Goal: Task Accomplishment & Management: Use online tool/utility

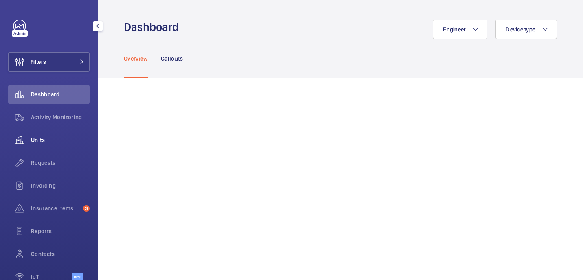
click at [37, 139] on span "Units" at bounding box center [60, 140] width 59 height 8
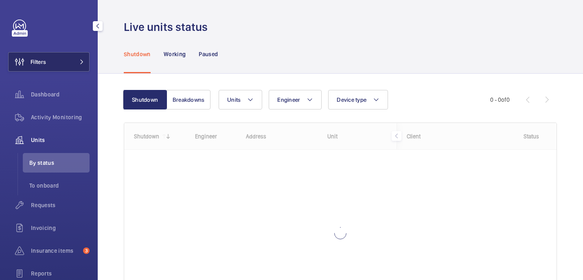
click at [69, 56] on button "Filters" at bounding box center [48, 62] width 81 height 20
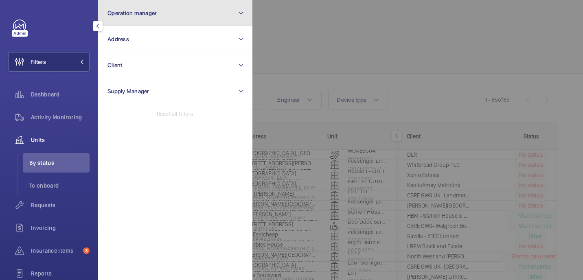
click at [169, 16] on button "Operation manager" at bounding box center [175, 13] width 155 height 26
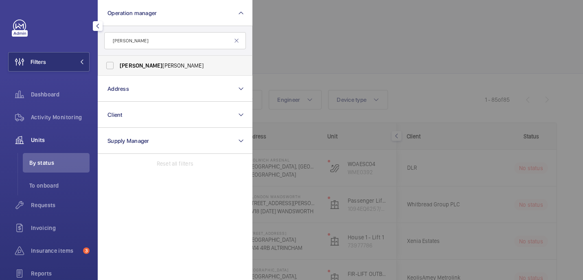
type input "john"
click at [179, 69] on span "John Smith" at bounding box center [176, 66] width 112 height 8
click at [118, 69] on input "John Smith" at bounding box center [110, 65] width 16 height 16
checkbox input "true"
click at [341, 42] on div at bounding box center [544, 140] width 583 height 280
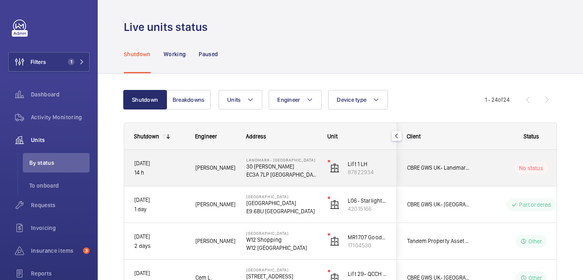
click at [228, 173] on div "[PERSON_NAME]" at bounding box center [211, 168] width 50 height 26
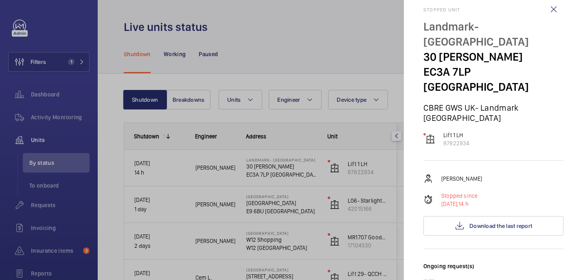
scroll to position [12, 0]
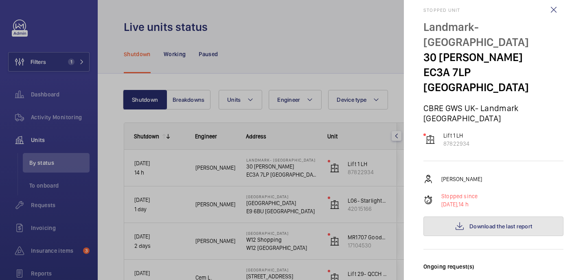
click at [473, 217] on button "Download the last report" at bounding box center [494, 227] width 140 height 20
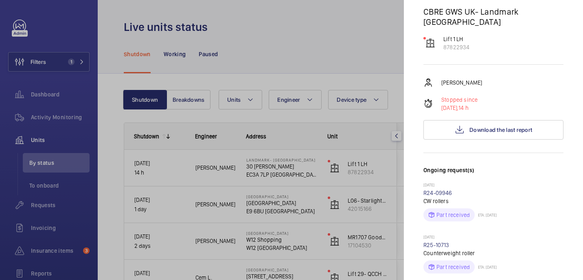
scroll to position [0, 0]
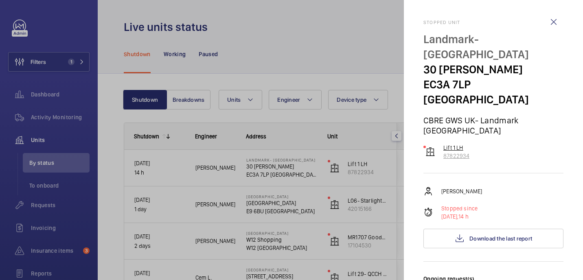
drag, startPoint x: 477, startPoint y: 127, endPoint x: 439, endPoint y: 117, distance: 39.6
click at [439, 144] on div "Lift 1 LH 87822934" at bounding box center [494, 152] width 140 height 16
copy wm-front-device-cell "Lift 1 LH 87822934"
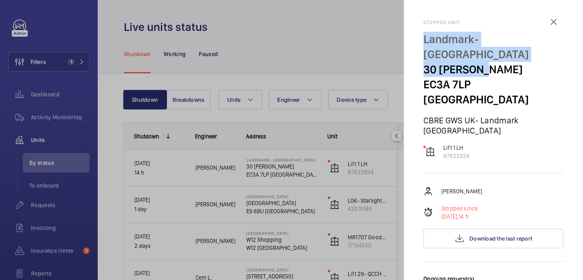
drag, startPoint x: 423, startPoint y: 40, endPoint x: 492, endPoint y: 52, distance: 69.8
click at [492, 52] on mat-sidenav "Stopped unit Landmark- Irongate House 30 Dukes Pl EC3A 7LP LONDON CBRE GWS UK- …" at bounding box center [493, 140] width 179 height 280
click at [491, 62] on p "30 [PERSON_NAME]" at bounding box center [494, 69] width 140 height 15
drag, startPoint x: 487, startPoint y: 53, endPoint x: 423, endPoint y: 37, distance: 66.0
click at [423, 37] on mat-sidenav "Stopped unit Landmark- Irongate House 30 Dukes Pl EC3A 7LP LONDON CBRE GWS UK- …" at bounding box center [493, 140] width 179 height 280
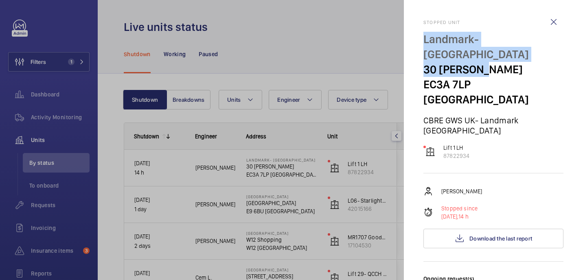
copy div "Landmark- Irongate House 30 Dukes Pl"
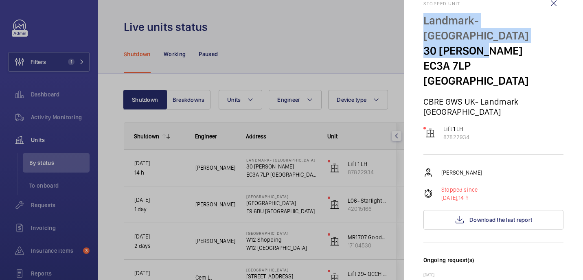
scroll to position [23, 0]
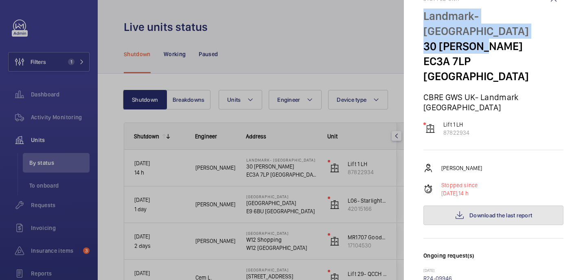
click at [479, 206] on button "Download the last report" at bounding box center [494, 216] width 140 height 20
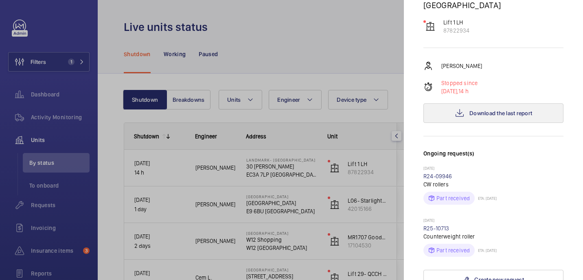
scroll to position [121, 0]
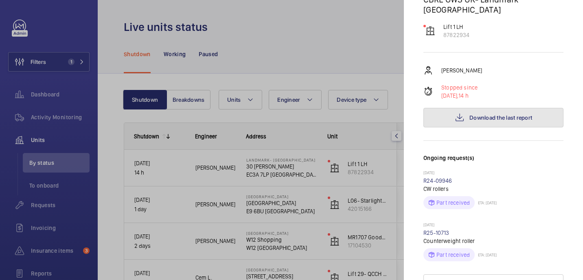
click at [476, 114] on span "Download the last report" at bounding box center [501, 117] width 63 height 7
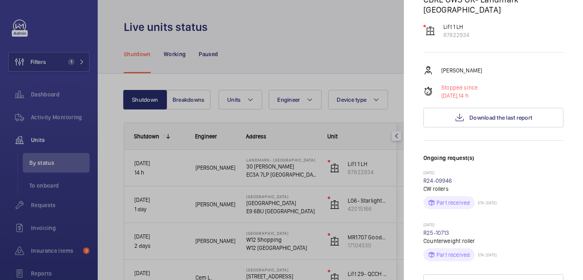
scroll to position [405, 0]
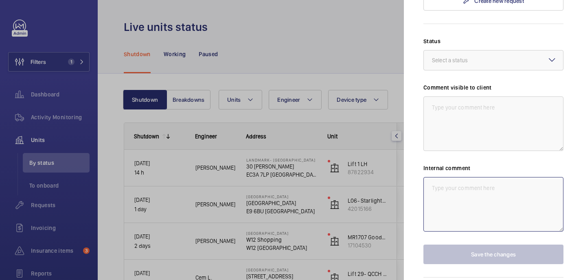
click at [461, 180] on textarea at bounding box center [494, 204] width 140 height 55
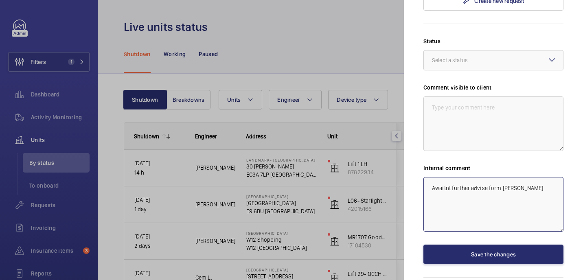
click at [451, 177] on textarea "Awaitnt further advise form simon" at bounding box center [494, 204] width 140 height 55
click at [523, 177] on textarea "Awaiting further advise form simon" at bounding box center [494, 204] width 140 height 55
click at [430, 177] on textarea "Awaiting further advise form Simon" at bounding box center [494, 204] width 140 height 55
click at [520, 177] on textarea "WM ACTION: Awaiting further advise form Simon" at bounding box center [494, 204] width 140 height 55
click at [535, 177] on textarea "WM ACTION: Awaiting further advise form Simon" at bounding box center [494, 204] width 140 height 55
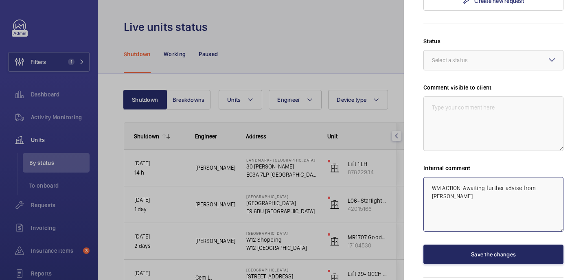
type textarea "WM ACTION: Awaiting further advise from [PERSON_NAME]"
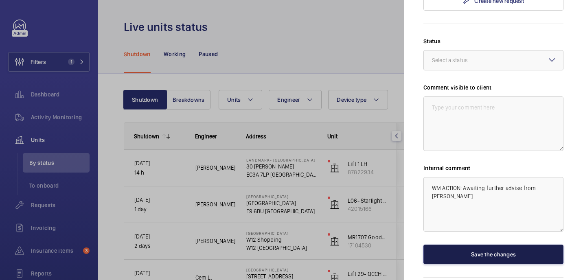
click at [491, 245] on button "Save the changes" at bounding box center [494, 255] width 140 height 20
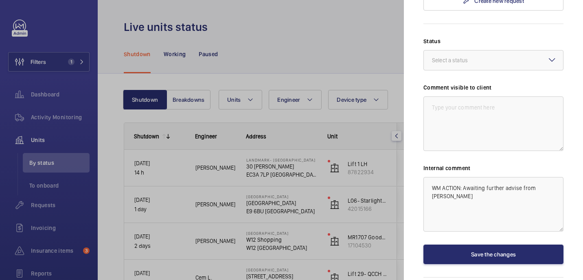
scroll to position [0, 0]
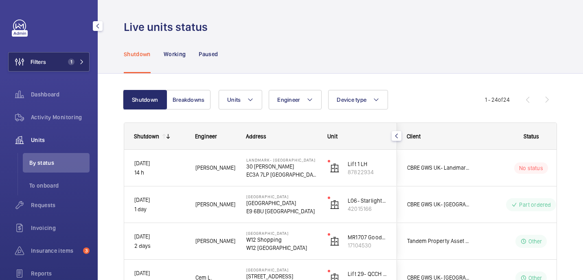
click at [60, 62] on button "Filters 1" at bounding box center [48, 62] width 81 height 20
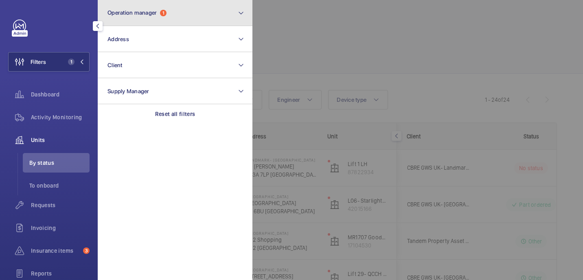
click at [167, 22] on button "Operation manager 1" at bounding box center [175, 13] width 155 height 26
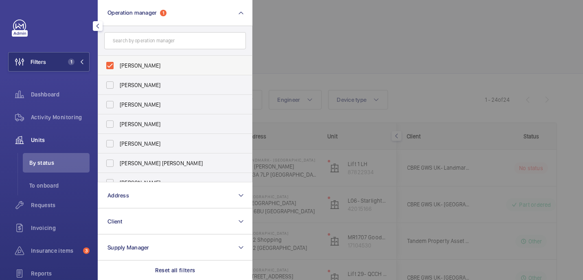
click at [119, 71] on label "[PERSON_NAME]" at bounding box center [169, 66] width 142 height 20
click at [118, 71] on input "[PERSON_NAME]" at bounding box center [110, 65] width 16 height 16
checkbox input "false"
click at [119, 40] on input "text" at bounding box center [175, 40] width 142 height 17
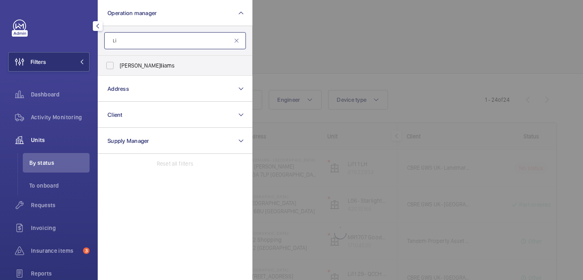
type input "L"
type input "Kir"
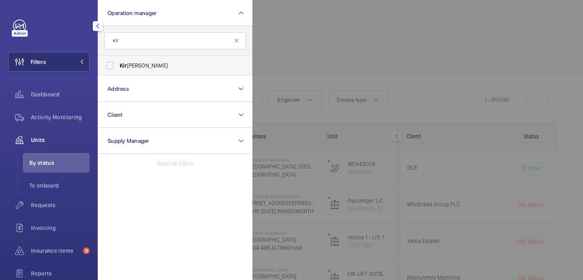
click at [140, 68] on span "Kir [PERSON_NAME]" at bounding box center [176, 66] width 112 height 8
click at [118, 68] on input "Kir [PERSON_NAME]" at bounding box center [110, 65] width 16 height 16
checkbox input "true"
click at [416, 13] on div at bounding box center [544, 140] width 583 height 280
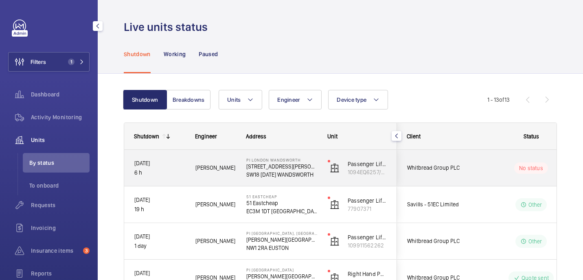
click at [228, 178] on div "[PERSON_NAME]" at bounding box center [211, 168] width 50 height 26
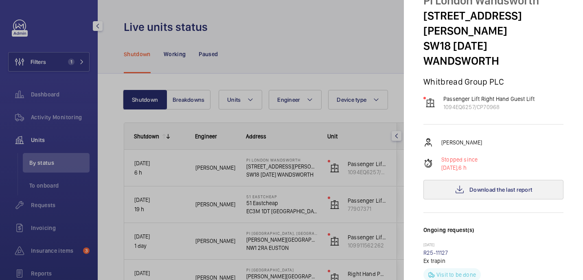
scroll to position [36, 0]
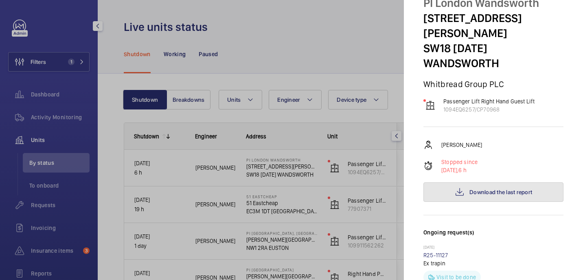
click at [471, 189] on span "Download the last report" at bounding box center [501, 192] width 63 height 7
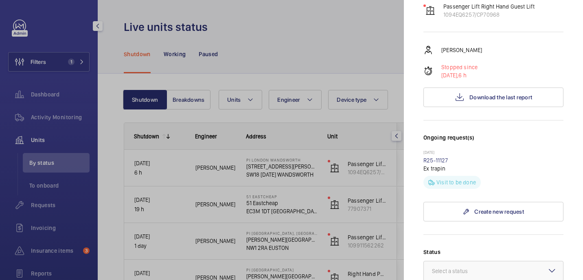
scroll to position [132, 0]
click at [438, 156] on link "R25-11127" at bounding box center [436, 159] width 25 height 7
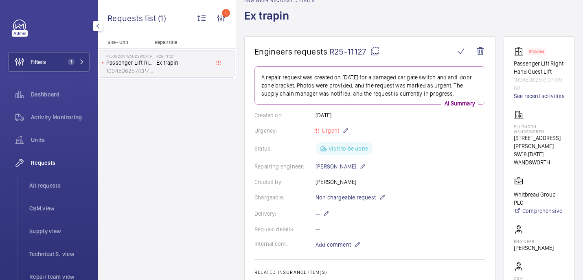
scroll to position [38, 0]
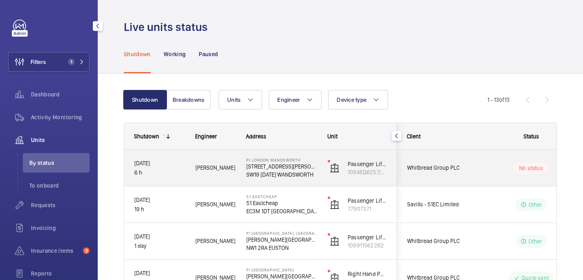
click at [232, 165] on span "Dan J." at bounding box center [216, 167] width 40 height 9
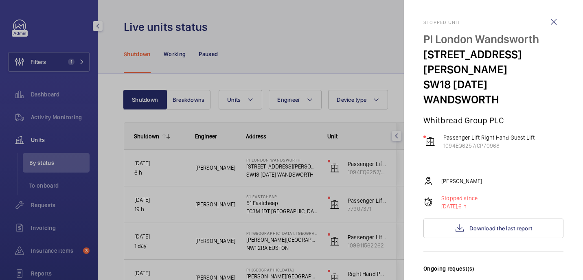
scroll to position [342, 0]
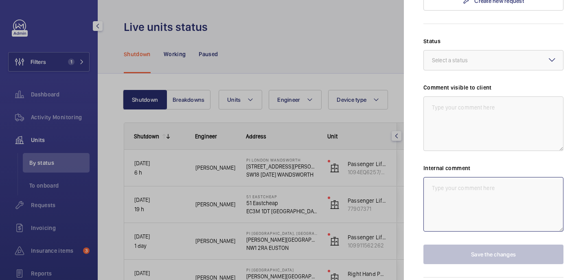
click at [478, 177] on textarea at bounding box center [494, 204] width 140 height 55
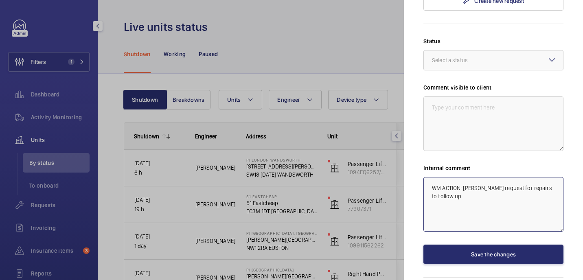
click at [495, 177] on textarea "WM ACTION: Paul request for repairs to follow up" at bounding box center [494, 204] width 140 height 55
click at [444, 177] on textarea "WM ACTION: Paul requested for repairs to follow up" at bounding box center [494, 204] width 140 height 55
click at [459, 177] on textarea "WM ACTION: Paul requested for repairs to follow up. Date toTBC." at bounding box center [494, 204] width 140 height 55
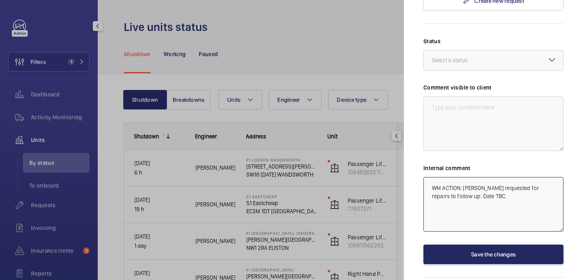
type textarea "WM ACTION: Paul requested for repairs to follow up. Date TBC."
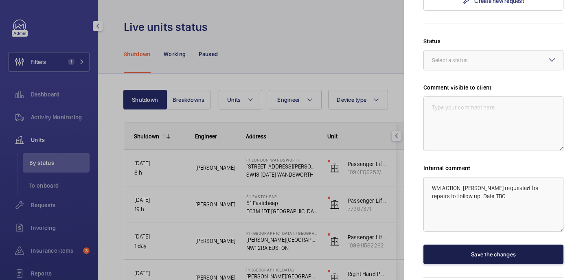
click at [482, 245] on button "Save the changes" at bounding box center [494, 255] width 140 height 20
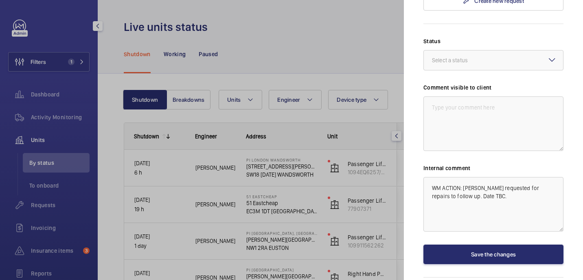
scroll to position [0, 0]
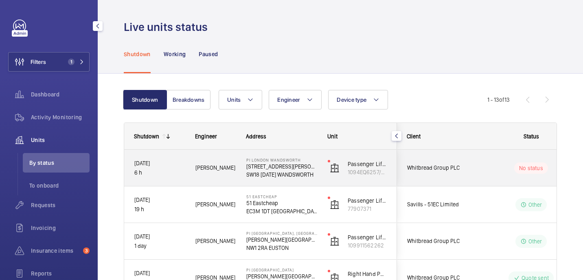
click at [212, 168] on span "Dan J." at bounding box center [216, 167] width 40 height 9
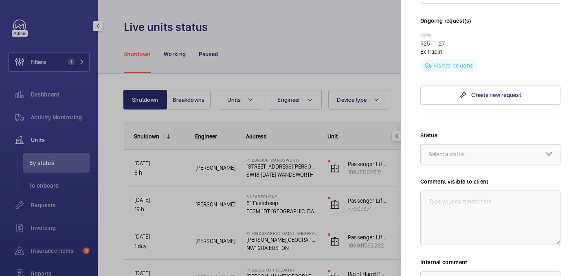
scroll to position [239, 0]
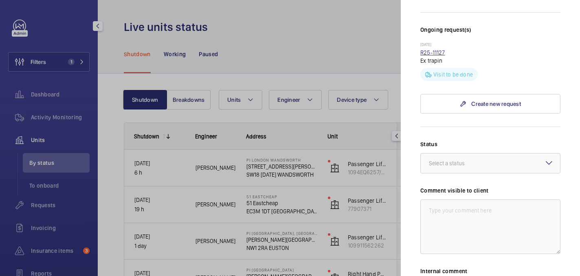
click at [439, 49] on link "R25-11127" at bounding box center [432, 52] width 25 height 7
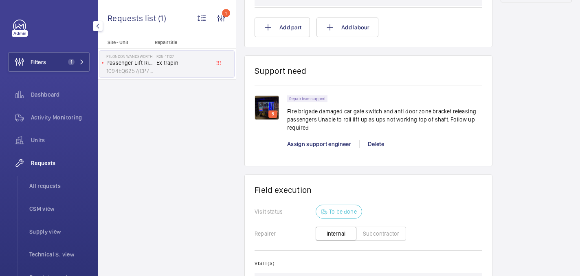
scroll to position [484, 0]
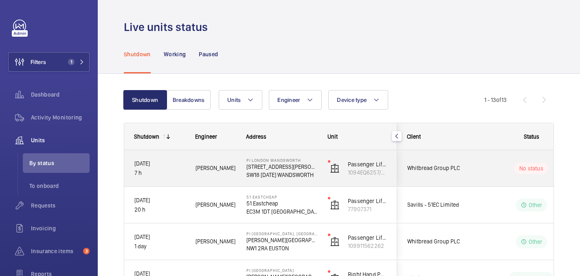
click at [501, 166] on wm-front-pills-cell "No status" at bounding box center [531, 168] width 101 height 11
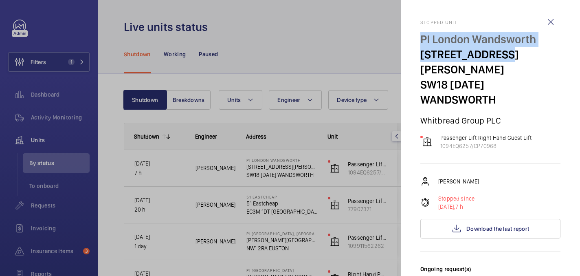
drag, startPoint x: 418, startPoint y: 37, endPoint x: 504, endPoint y: 57, distance: 87.8
click at [504, 57] on mat-sidenav "Stopped unit PI London Wandsworth 45 Garratt Lane SW18 4AD WANDSWORTH Whitbread…" at bounding box center [490, 138] width 179 height 276
copy div "PI London Wandsworth 45 Garratt Lane"
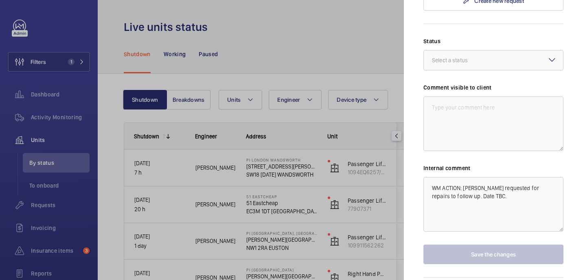
scroll to position [342, 0]
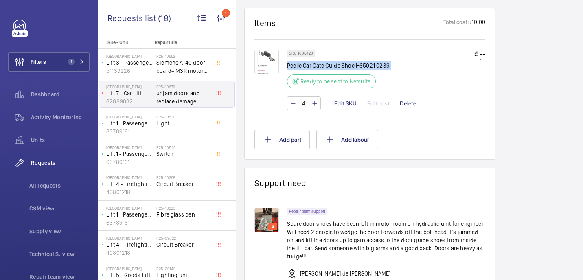
scroll to position [492, 0]
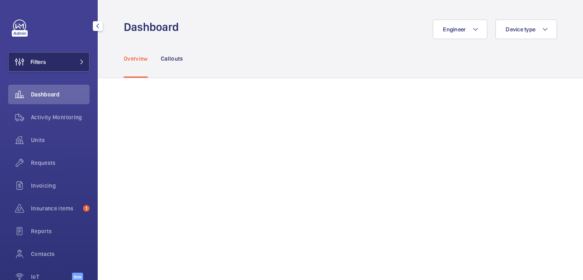
click at [60, 67] on button "Filters" at bounding box center [48, 62] width 81 height 20
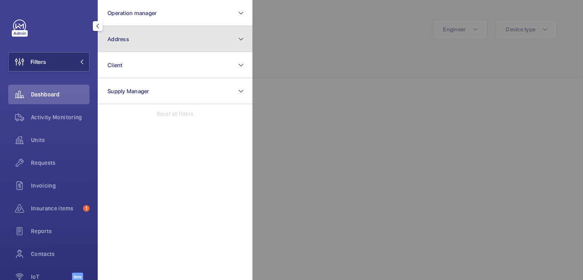
click at [188, 35] on button "Address" at bounding box center [175, 39] width 155 height 26
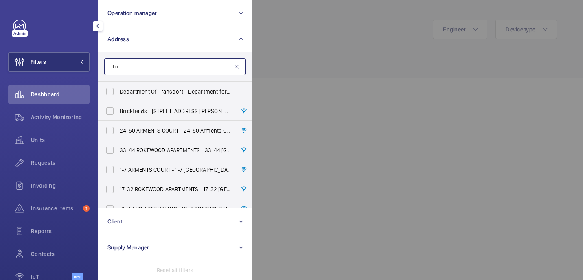
type input "L"
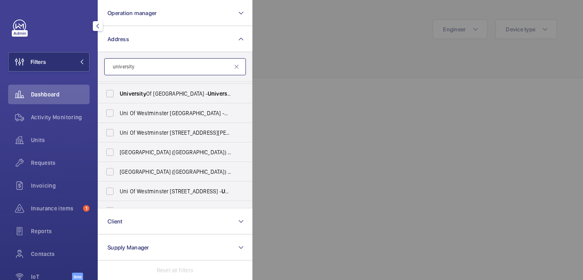
scroll to position [371, 0]
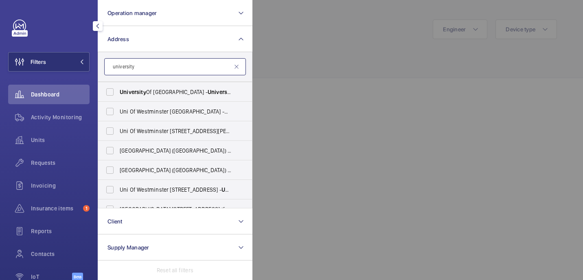
type input "university"
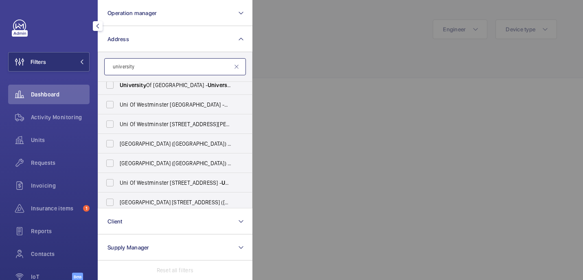
scroll to position [467, 0]
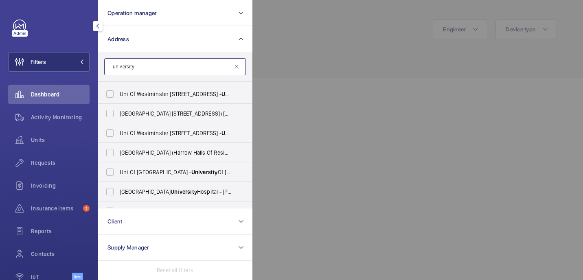
click at [218, 68] on input "university" at bounding box center [175, 66] width 142 height 17
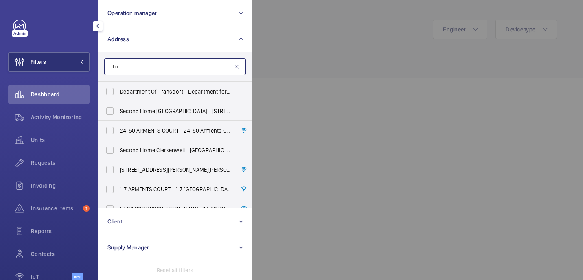
type input "L"
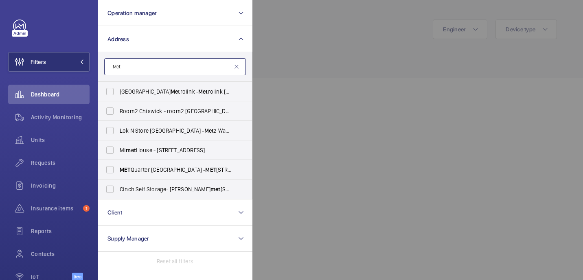
type input "Met"
click at [186, 74] on input "Met" at bounding box center [175, 66] width 142 height 17
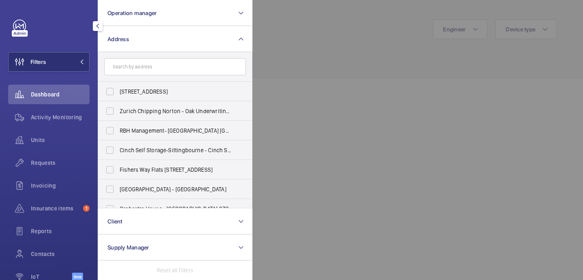
click at [290, 53] on div at bounding box center [544, 140] width 583 height 280
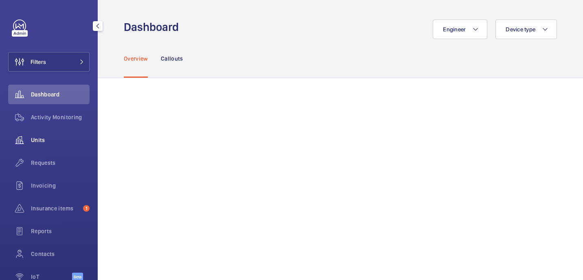
click at [47, 139] on span "Units" at bounding box center [60, 140] width 59 height 8
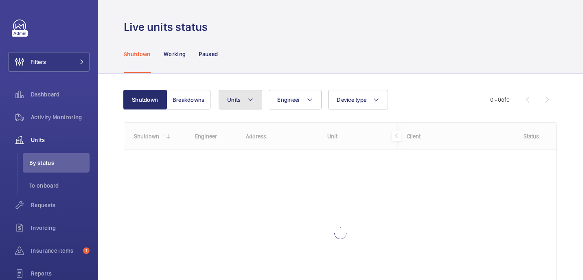
click at [252, 100] on mat-icon at bounding box center [250, 100] width 7 height 10
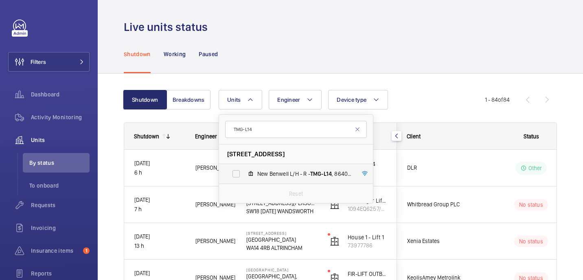
type input "TMG-L14"
click at [268, 175] on span "New Benwell L/H - R - TMG-L14 , 86408383" at bounding box center [304, 174] width 95 height 8
click at [244, 175] on input "New Benwell L/H - R - TMG-L14 , 86408383" at bounding box center [236, 174] width 16 height 16
checkbox input "true"
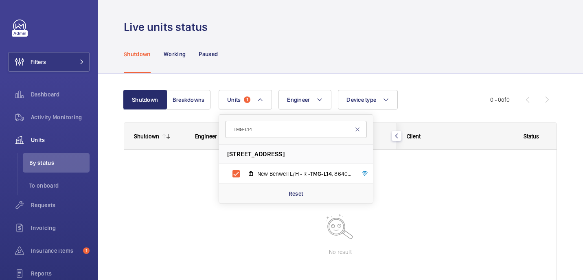
click at [440, 69] on div "Shutdown Working Paused" at bounding box center [340, 54] width 433 height 39
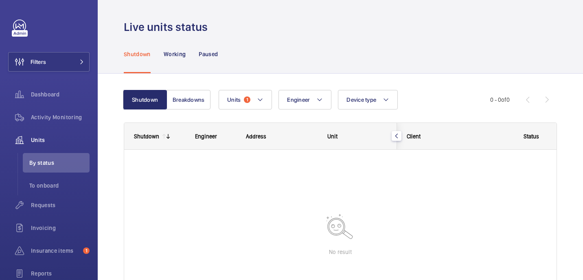
scroll to position [11, 0]
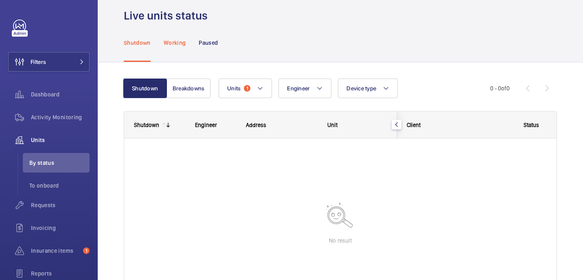
click at [170, 42] on p "Working" at bounding box center [175, 43] width 22 height 8
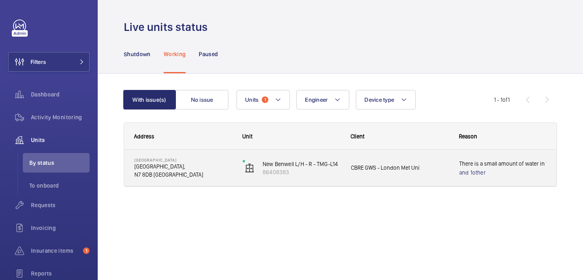
click at [218, 181] on div "Tower Complex Tower Complex, N7 8DB LONDON" at bounding box center [179, 168] width 108 height 37
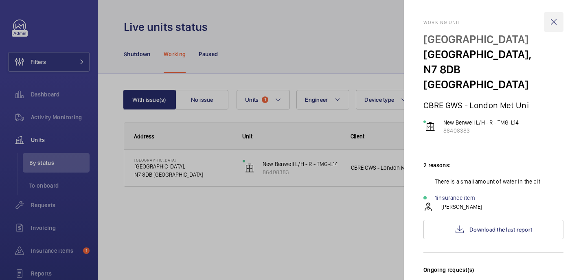
click at [554, 16] on wm-front-icon-button at bounding box center [554, 22] width 20 height 20
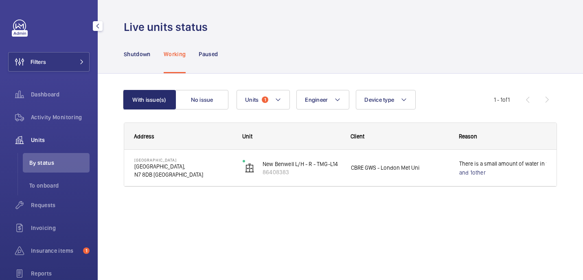
click at [57, 216] on div "Requests" at bounding box center [48, 207] width 81 height 23
click at [57, 203] on span "Requests" at bounding box center [60, 205] width 59 height 8
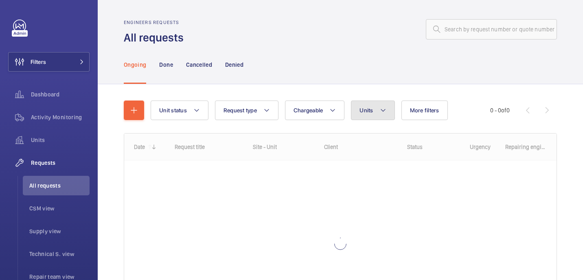
click at [379, 111] on button "Units" at bounding box center [373, 111] width 44 height 20
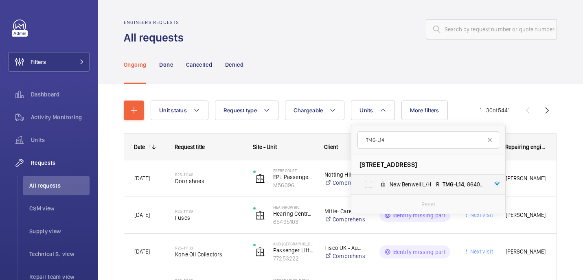
type input "TMG-L14"
click at [396, 182] on span "New Benwell L/H - R - TMG-L14 , 86408383" at bounding box center [437, 184] width 95 height 8
click at [377, 182] on input "New Benwell L/H - R - TMG-L14 , 86408383" at bounding box center [369, 184] width 16 height 16
checkbox input "true"
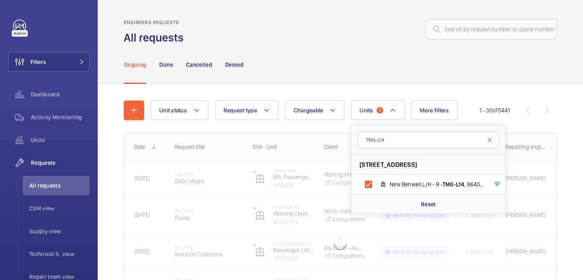
click at [367, 75] on div "Ongoing Done Cancelled Denied" at bounding box center [340, 64] width 433 height 39
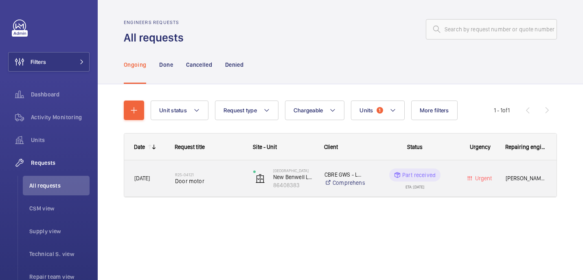
click at [223, 182] on span "Door motor" at bounding box center [209, 181] width 68 height 8
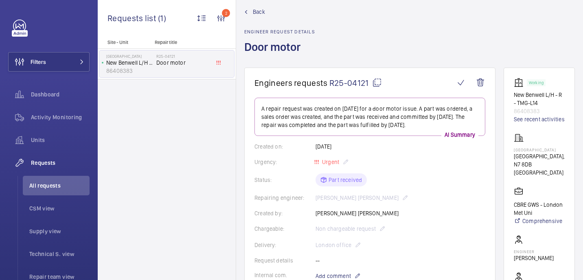
scroll to position [11, 0]
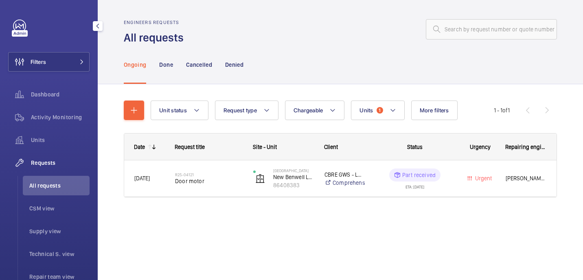
click at [45, 165] on span "Requests" at bounding box center [60, 163] width 59 height 8
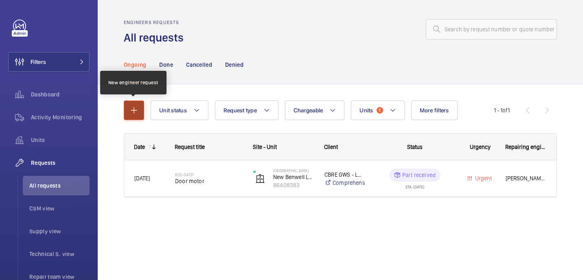
click at [135, 114] on mat-icon "button" at bounding box center [134, 111] width 10 height 10
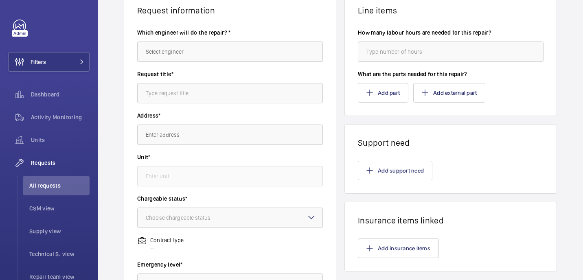
scroll to position [76, 0]
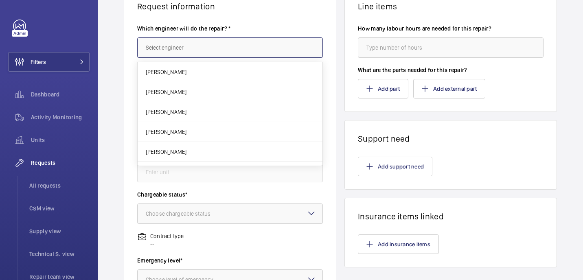
click at [187, 46] on input "text" at bounding box center [230, 47] width 186 height 20
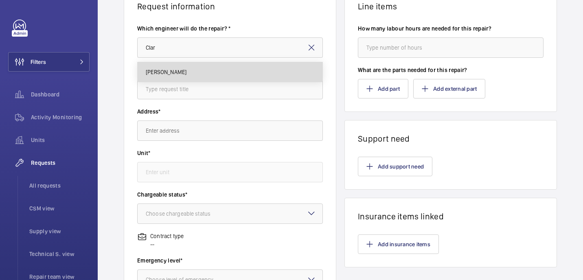
click at [161, 81] on mat-option "Clark Walters" at bounding box center [230, 72] width 185 height 20
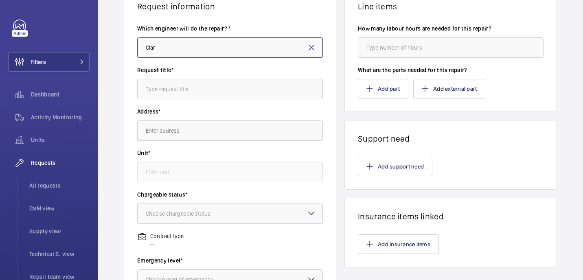
type input "Clark Walters"
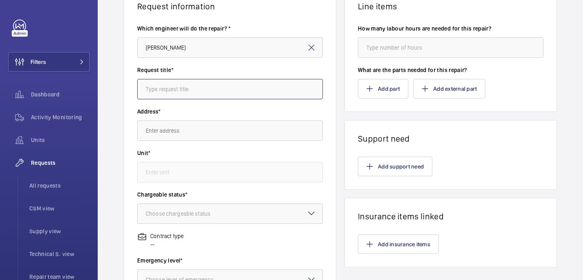
click at [227, 86] on input "text" at bounding box center [230, 89] width 186 height 20
paste input "Autodialler replacement"
type input "Autodialler replacement"
click at [224, 132] on input "text" at bounding box center [230, 131] width 186 height 20
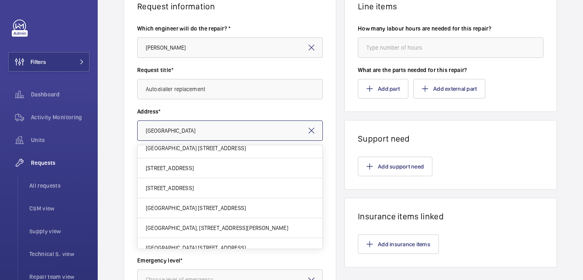
scroll to position [0, 0]
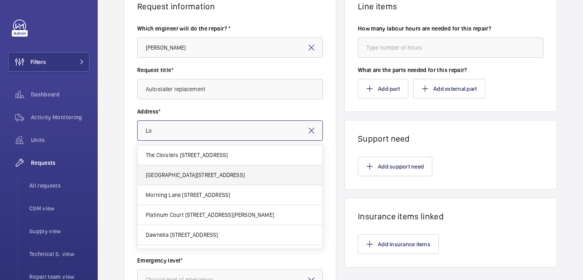
type input "L"
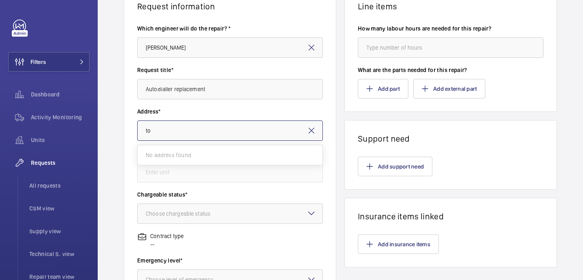
type input "t"
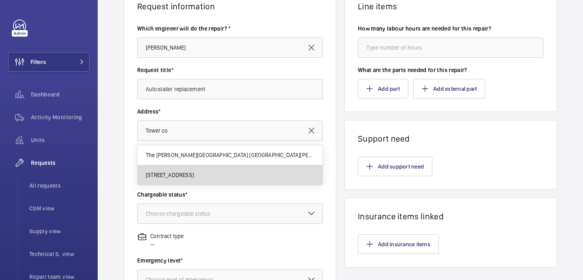
click at [179, 180] on mat-option "Tower Complex Tower Complex,, N7 8DB LONDON" at bounding box center [230, 175] width 185 height 20
type input "Tower Complex Tower Complex,, N7 8DB LONDON"
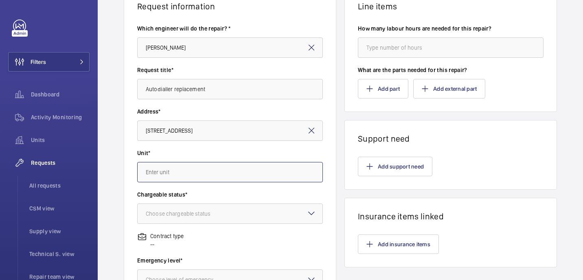
click at [207, 164] on input "text" at bounding box center [230, 172] width 186 height 20
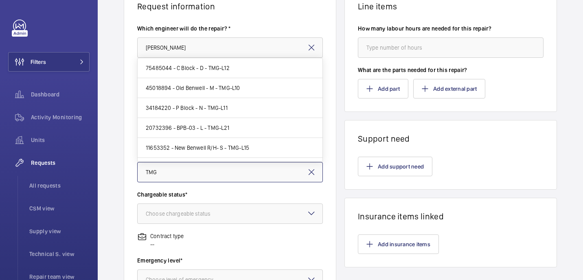
scroll to position [235, 0]
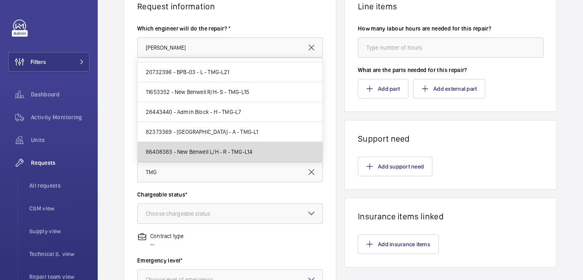
click at [267, 152] on mat-option "86408383 - New Benwell L/H - R - TMG-L14" at bounding box center [230, 152] width 185 height 20
type input "86408383 - New Benwell L/H - R - TMG-L14"
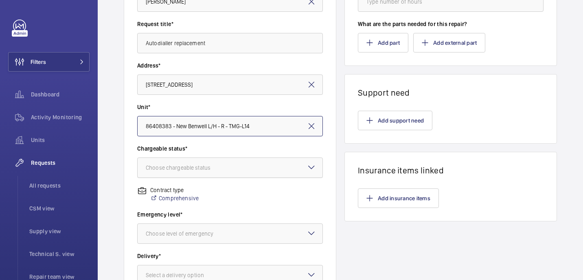
scroll to position [126, 0]
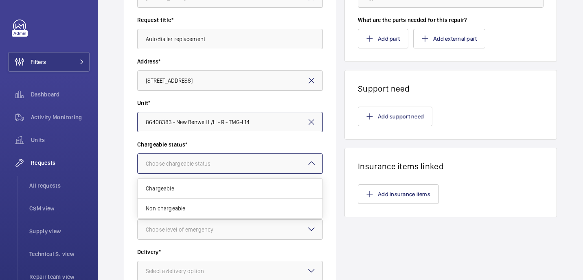
click at [216, 156] on div at bounding box center [230, 164] width 185 height 20
click at [191, 216] on div "Non chargeable" at bounding box center [230, 209] width 185 height 20
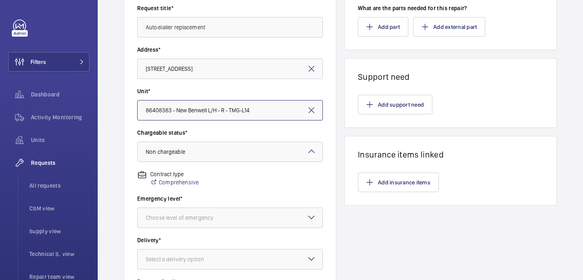
scroll to position [139, 0]
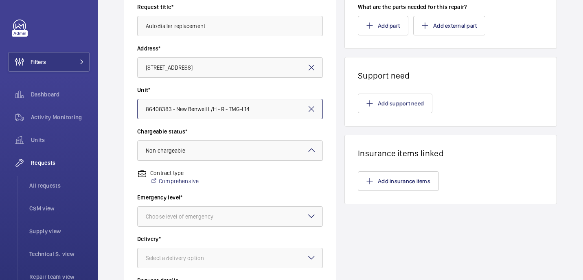
click at [218, 156] on div at bounding box center [230, 151] width 185 height 20
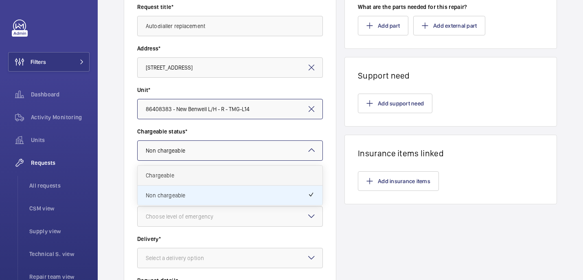
click at [196, 173] on span "Chargeable" at bounding box center [230, 176] width 169 height 8
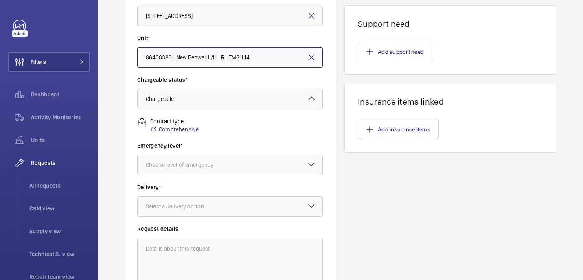
scroll to position [194, 0]
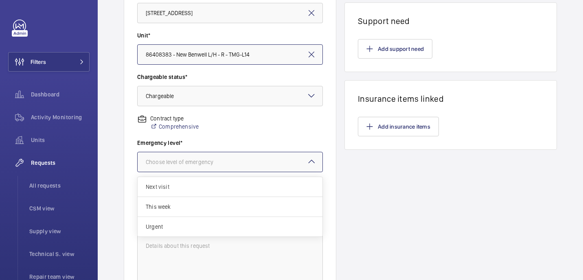
click at [233, 167] on div at bounding box center [230, 162] width 185 height 20
click at [194, 205] on span "This week" at bounding box center [230, 207] width 169 height 8
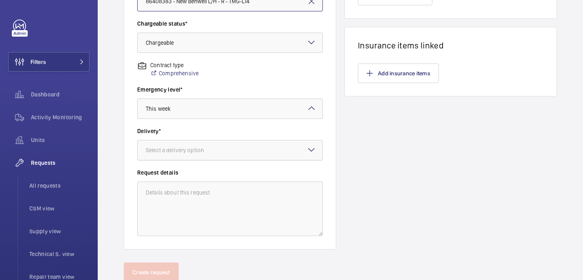
scroll to position [260, 0]
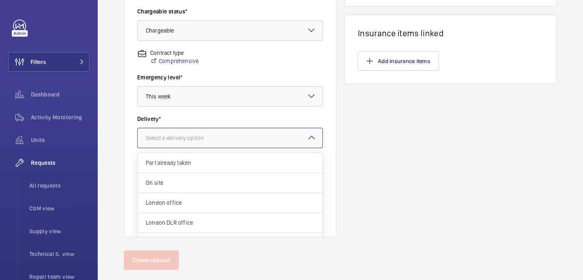
click at [198, 138] on div "Select a delivery option" at bounding box center [185, 138] width 79 height 8
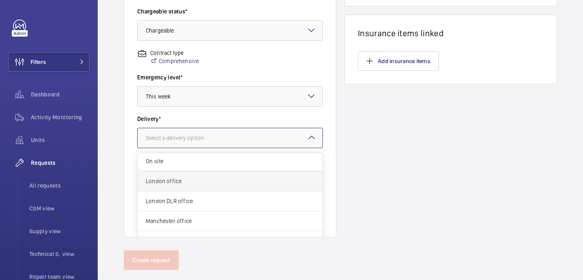
click at [247, 189] on div "London office" at bounding box center [230, 182] width 185 height 20
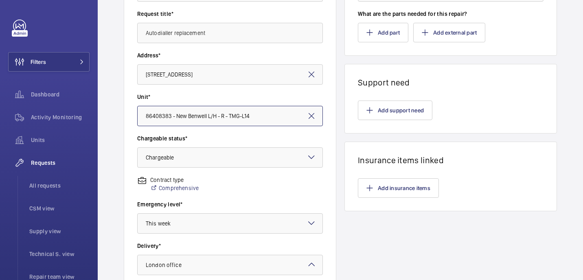
scroll to position [82, 0]
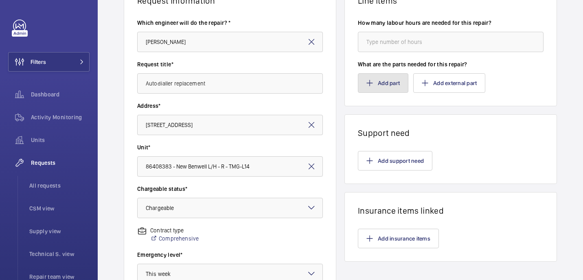
click at [378, 85] on button "Add part" at bounding box center [383, 83] width 51 height 20
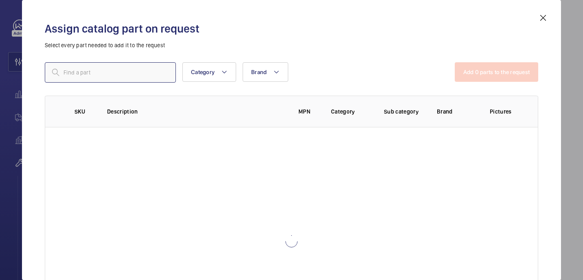
click at [91, 77] on input "text" at bounding box center [110, 72] width 131 height 20
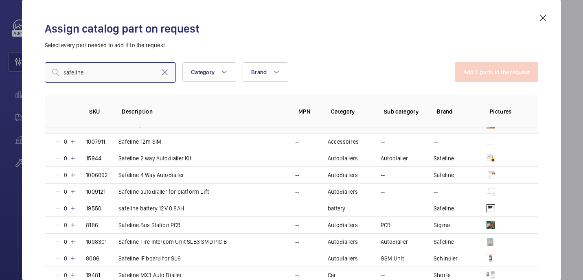
scroll to position [195, 0]
type input "safeline"
click at [86, 77] on input "safeline" at bounding box center [110, 72] width 131 height 20
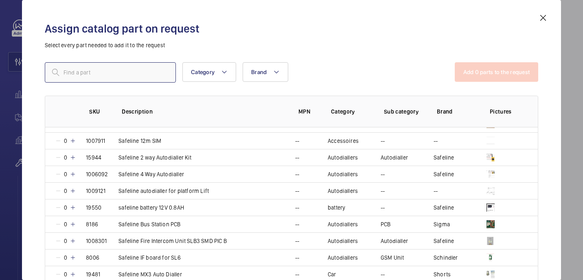
paste input "1006092"
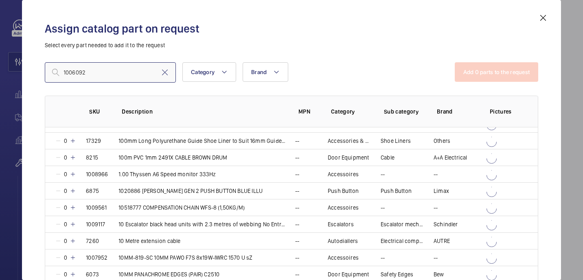
click at [66, 74] on input "1006092" at bounding box center [110, 72] width 131 height 20
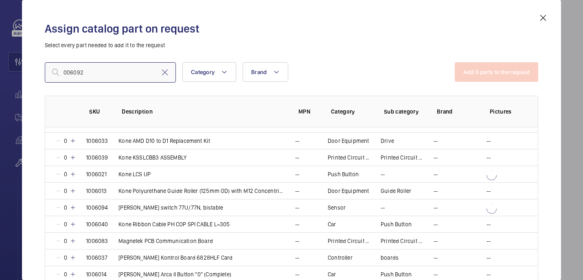
scroll to position [0, 0]
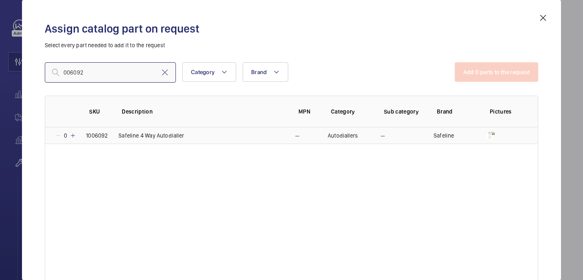
type input "006092"
click at [72, 136] on mat-icon at bounding box center [73, 135] width 7 height 7
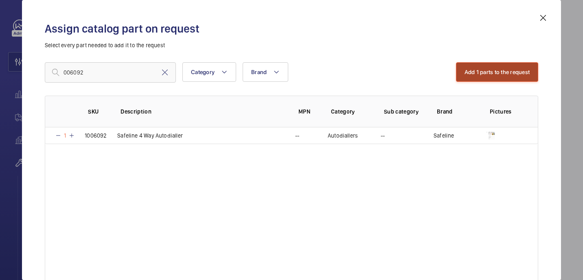
click at [508, 72] on button "Add 1 parts to the request" at bounding box center [497, 72] width 83 height 20
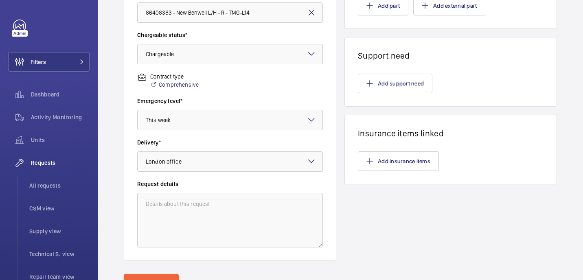
scroll to position [275, 0]
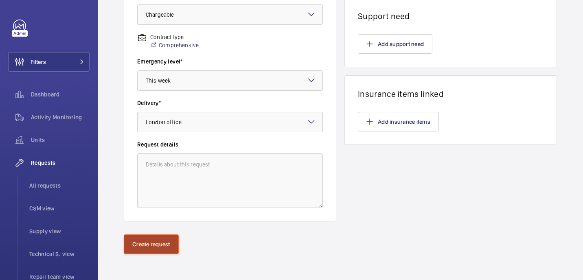
click at [147, 246] on button "Create request" at bounding box center [151, 245] width 55 height 20
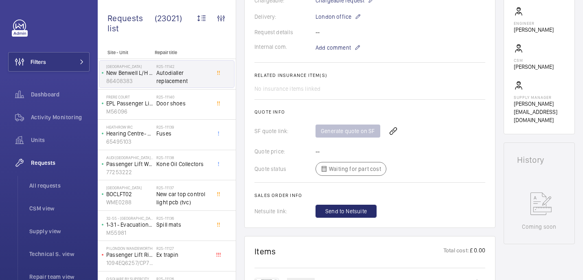
scroll to position [246, 0]
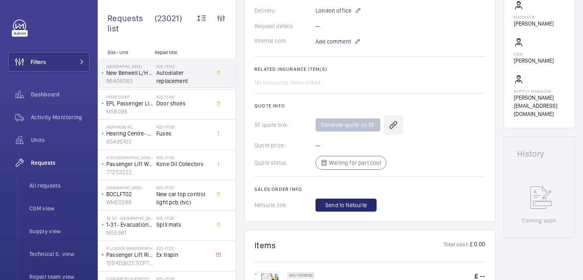
click at [394, 123] on wm-front-icon-button at bounding box center [394, 125] width 20 height 20
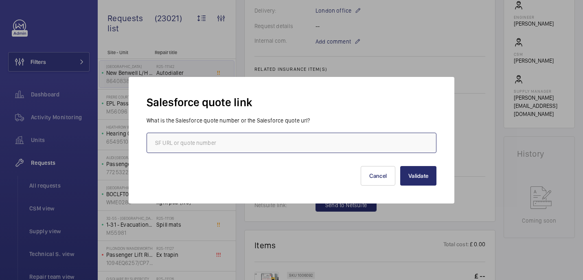
click at [222, 146] on input "text" at bounding box center [292, 143] width 290 height 20
paste input "00021085"
type input "00021085"
click at [425, 176] on button "Validate" at bounding box center [418, 176] width 36 height 20
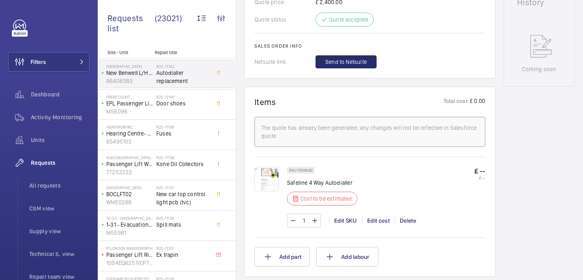
scroll to position [401, 0]
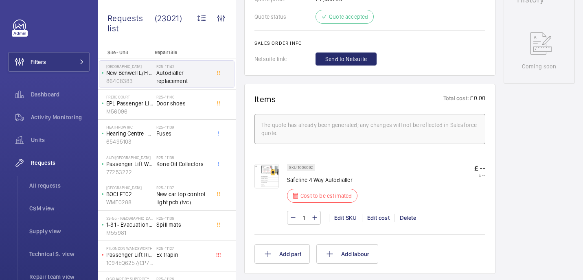
click at [261, 183] on img at bounding box center [267, 176] width 24 height 24
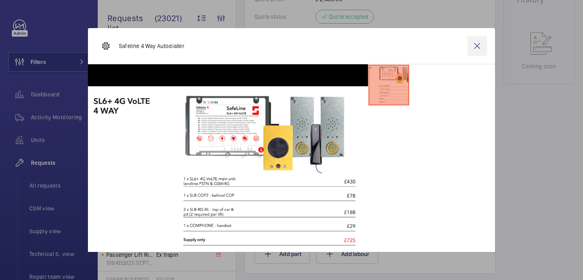
click at [481, 44] on wm-front-icon-button at bounding box center [478, 46] width 20 height 20
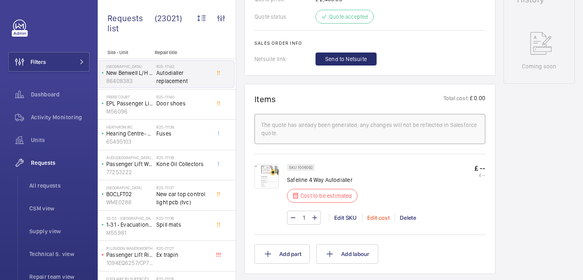
click at [380, 216] on div "Edit cost" at bounding box center [378, 218] width 33 height 8
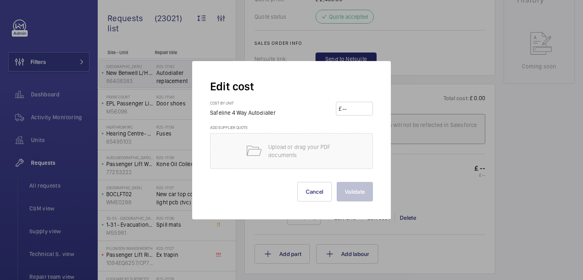
click at [354, 107] on input "number" at bounding box center [356, 108] width 29 height 13
type input "847"
click at [352, 194] on button "Validate" at bounding box center [355, 192] width 36 height 20
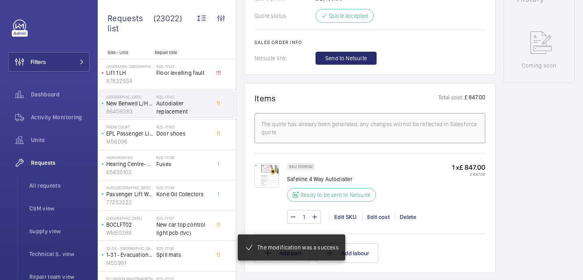
scroll to position [432, 0]
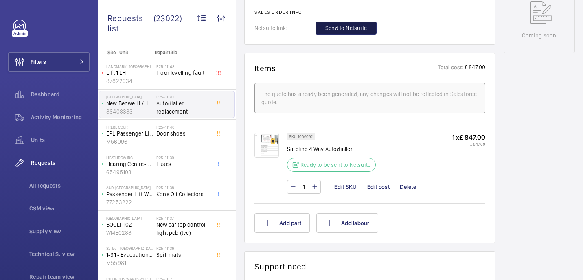
click at [361, 33] on button "Send to Netsuite" at bounding box center [346, 28] width 61 height 13
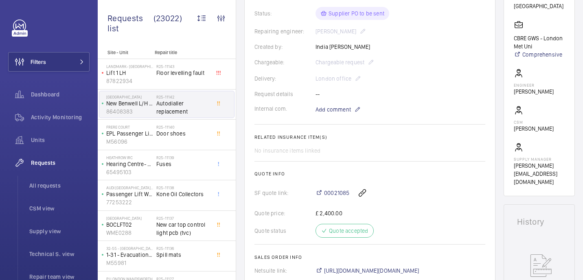
scroll to position [229, 0]
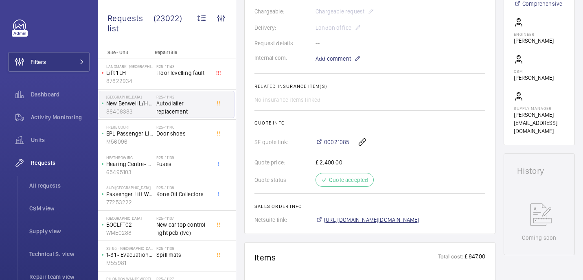
click at [378, 221] on span "https://6461500.app.netsuite.com/app/accounting/transactions/salesord.nl?id=292…" at bounding box center [371, 220] width 95 height 8
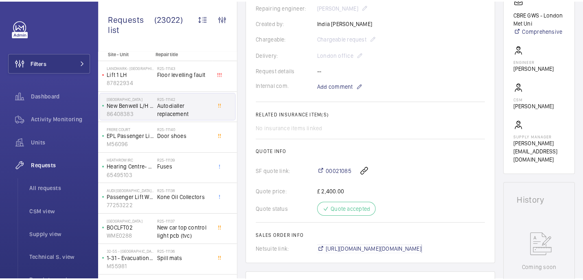
scroll to position [0, 0]
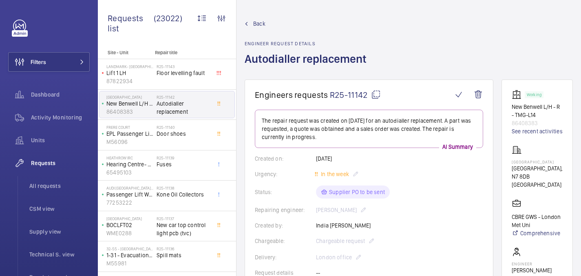
click at [375, 94] on mat-icon at bounding box center [376, 95] width 10 height 10
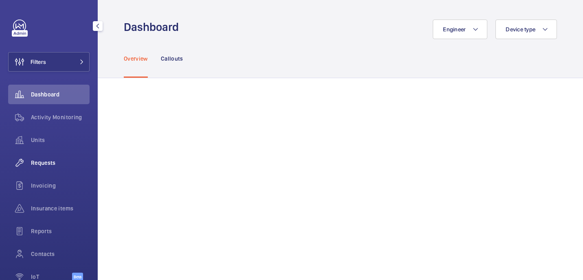
click at [52, 163] on span "Requests" at bounding box center [60, 163] width 59 height 8
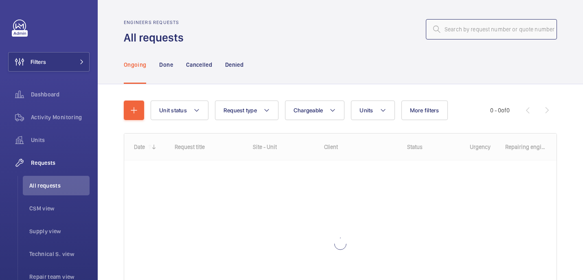
click at [503, 26] on input "text" at bounding box center [491, 29] width 131 height 20
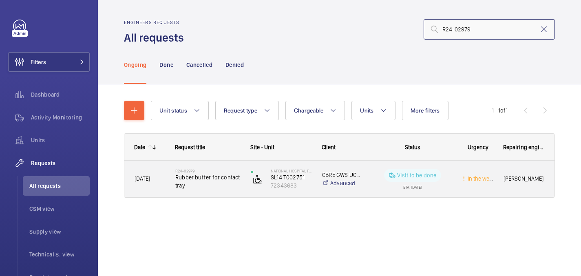
type input "R24-02979"
click at [226, 176] on span "Rubber buffer for contact tray" at bounding box center [207, 181] width 65 height 16
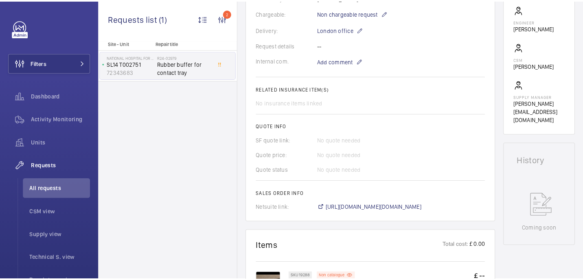
scroll to position [246, 0]
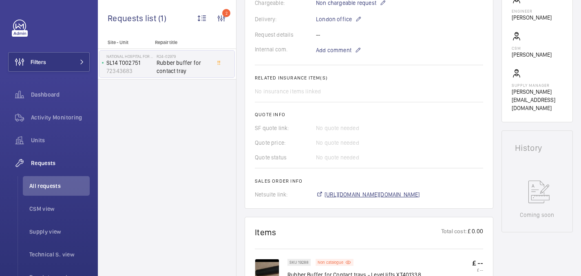
click at [383, 196] on span "https://6461500.app.netsuite.com/app/accounting/transactions/salesord.nl?id=122…" at bounding box center [371, 194] width 95 height 8
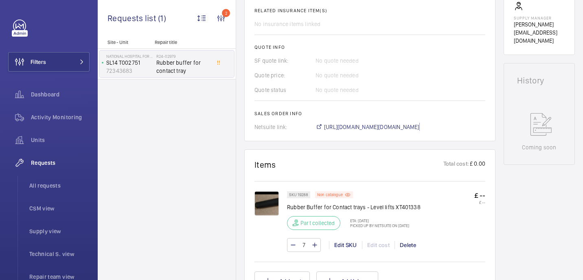
scroll to position [311, 0]
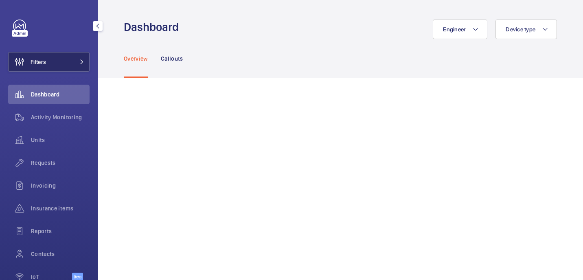
click at [61, 64] on button "Filters" at bounding box center [48, 62] width 81 height 20
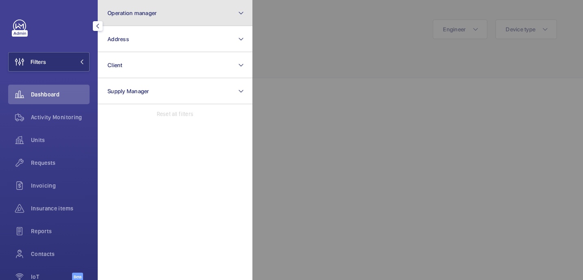
click at [191, 16] on button "Operation manager" at bounding box center [175, 13] width 155 height 26
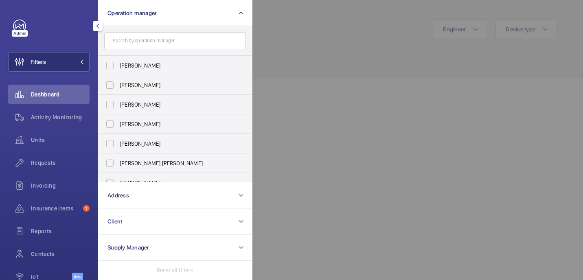
click at [366, 47] on div at bounding box center [544, 140] width 583 height 280
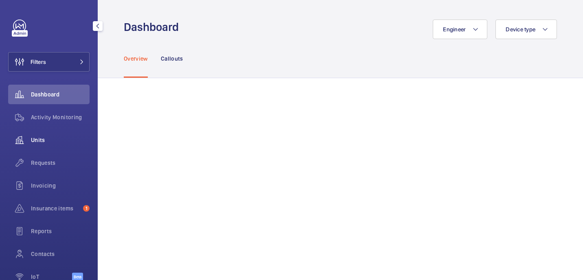
click at [41, 144] on span "Units" at bounding box center [60, 140] width 59 height 8
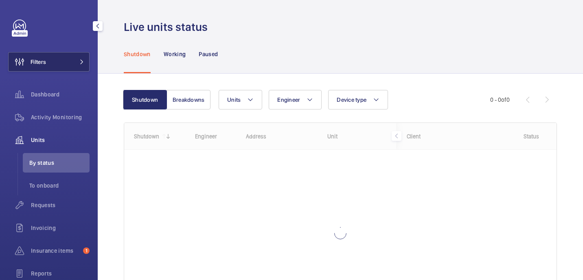
drag, startPoint x: 77, startPoint y: 64, endPoint x: 89, endPoint y: 58, distance: 13.5
click at [77, 64] on button "Filters" at bounding box center [48, 62] width 81 height 20
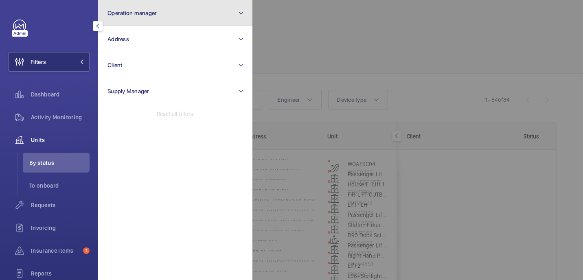
click at [164, 19] on button "Operation manager" at bounding box center [175, 13] width 155 height 26
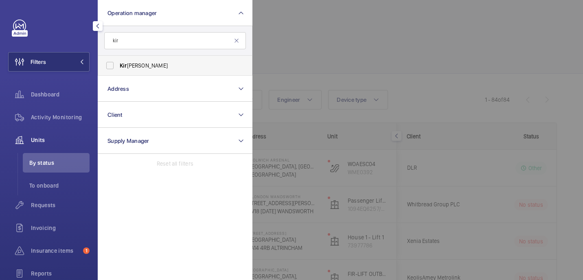
type input "kir"
click at [185, 64] on span "Kir [PERSON_NAME]" at bounding box center [176, 66] width 112 height 8
click at [118, 64] on input "Kir [PERSON_NAME]" at bounding box center [110, 65] width 16 height 16
checkbox input "true"
click at [342, 64] on div at bounding box center [544, 140] width 583 height 280
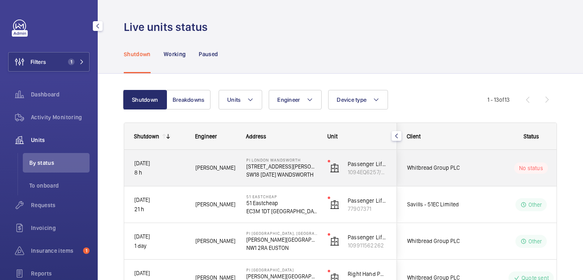
click at [480, 171] on div "No status" at bounding box center [526, 168] width 111 height 28
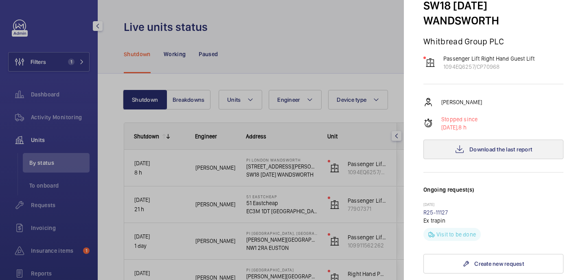
scroll to position [68, 0]
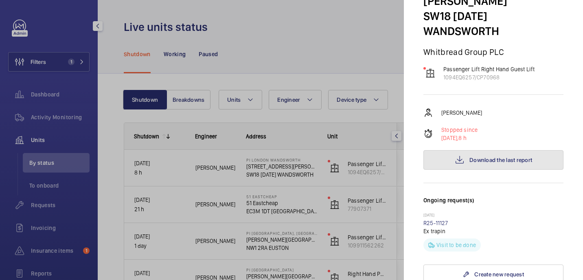
click at [503, 150] on button "Download the last report" at bounding box center [494, 160] width 140 height 20
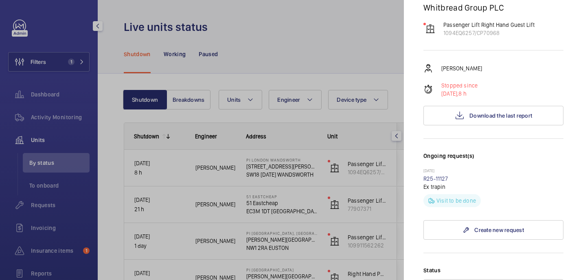
scroll to position [114, 0]
click at [436, 175] on link "R25-11127" at bounding box center [436, 178] width 25 height 7
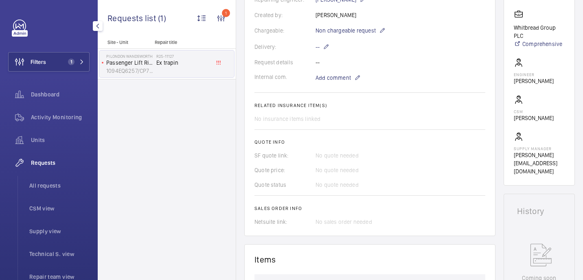
scroll to position [184, 0]
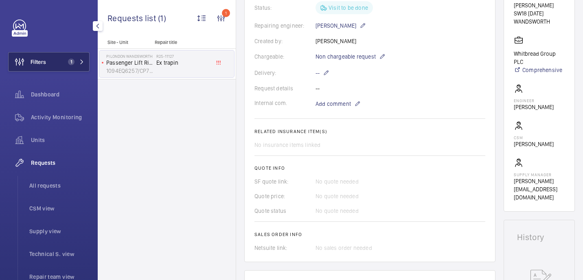
click at [61, 55] on button "Filters 1" at bounding box center [48, 62] width 81 height 20
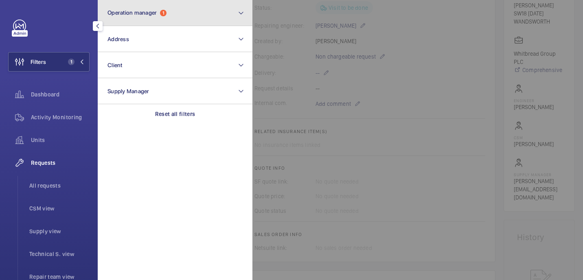
click at [176, 17] on button "Operation manager 1" at bounding box center [175, 13] width 155 height 26
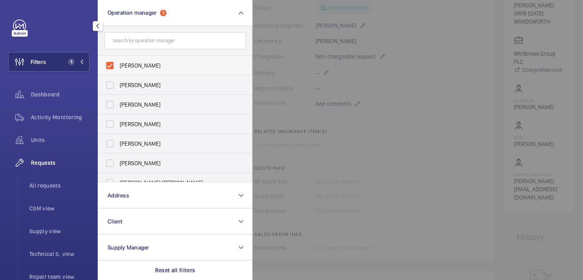
click at [134, 66] on span "[PERSON_NAME]" at bounding box center [176, 66] width 112 height 8
click at [118, 66] on input "[PERSON_NAME]" at bounding box center [110, 65] width 16 height 16
checkbox input "false"
click at [81, 194] on li "All requests" at bounding box center [56, 186] width 67 height 20
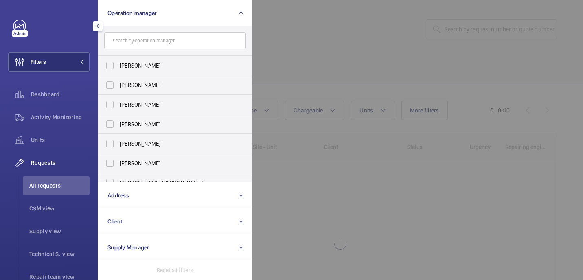
click at [287, 16] on div at bounding box center [544, 140] width 583 height 280
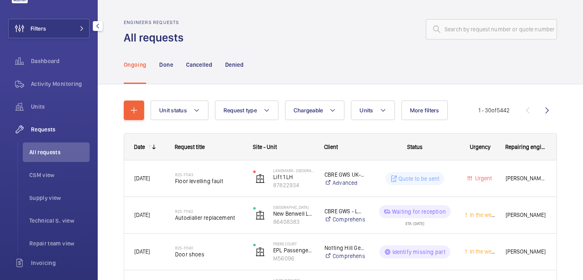
scroll to position [35, 0]
click at [44, 125] on span "Requests" at bounding box center [60, 128] width 59 height 8
click at [419, 116] on button "More filters" at bounding box center [425, 111] width 46 height 20
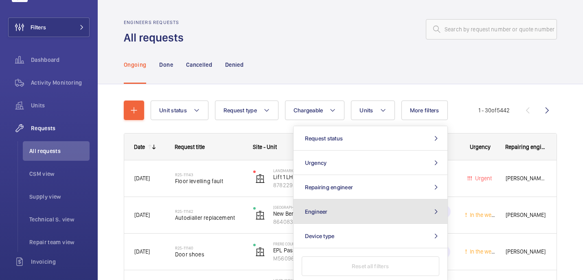
click at [353, 213] on button "Engineer" at bounding box center [371, 212] width 154 height 24
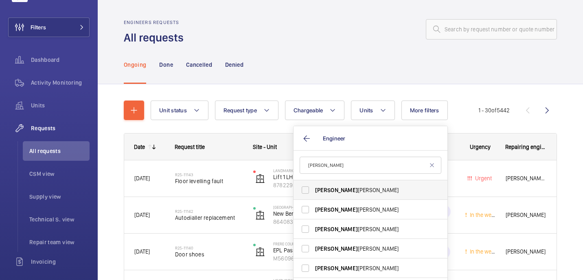
type input "paul"
click at [379, 190] on span "Paul Beshaw" at bounding box center [371, 190] width 112 height 8
click at [314, 190] on input "Paul Beshaw" at bounding box center [305, 190] width 16 height 16
checkbox input "true"
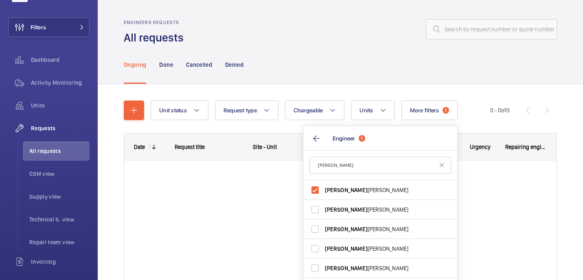
click at [365, 65] on div "Ongoing Done Cancelled Denied" at bounding box center [340, 64] width 433 height 39
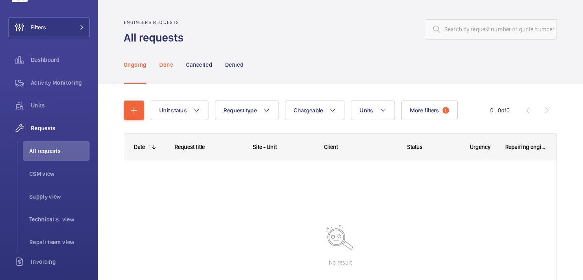
click at [163, 68] on p "Done" at bounding box center [165, 65] width 13 height 8
click at [204, 59] on div "Cancelled" at bounding box center [199, 64] width 26 height 39
click at [237, 62] on p "Denied" at bounding box center [234, 65] width 18 height 8
click at [143, 69] on div "Ongoing" at bounding box center [135, 64] width 22 height 39
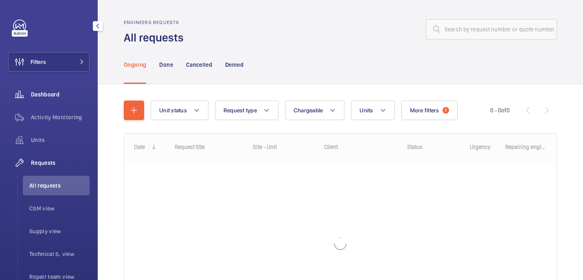
scroll to position [1, 0]
click at [433, 114] on button "More filters 1" at bounding box center [430, 111] width 56 height 20
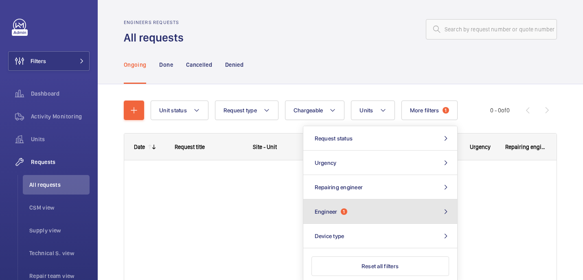
click at [388, 214] on button "Engineer 1" at bounding box center [381, 212] width 154 height 24
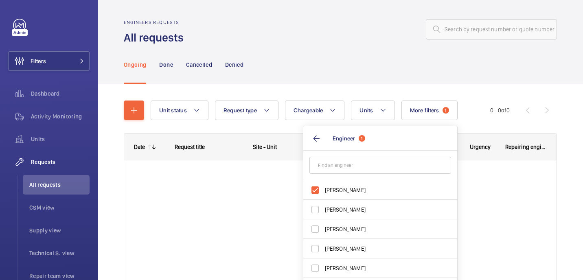
click at [313, 20] on div at bounding box center [373, 30] width 369 height 20
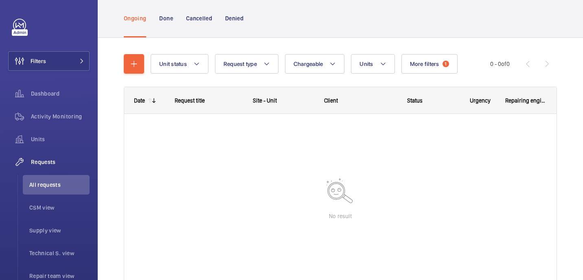
scroll to position [44, 0]
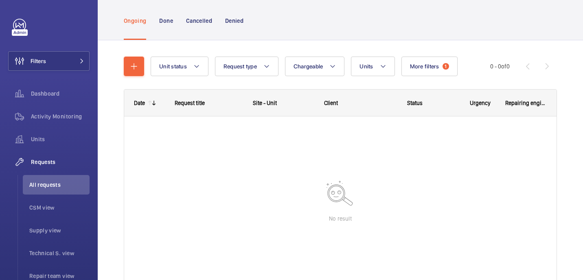
click at [425, 77] on wm-front-shared-table-view-engine "Unit status Request type Chargeable Units More filters 1 Request status Urgency…" at bounding box center [340, 180] width 433 height 247
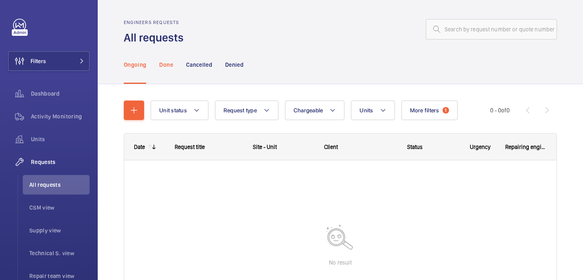
click at [166, 66] on p "Done" at bounding box center [165, 65] width 13 height 8
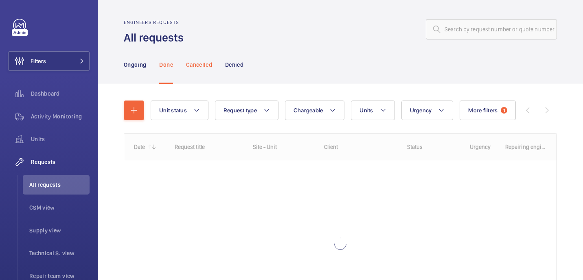
click at [205, 59] on div "Cancelled" at bounding box center [199, 64] width 26 height 39
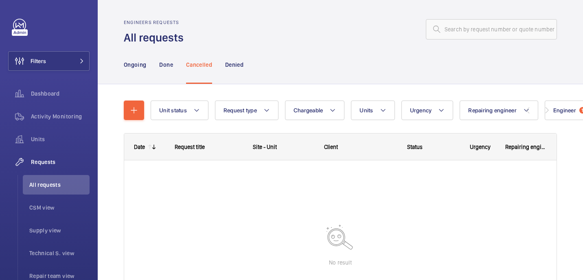
click at [223, 59] on nav "Ongoing Done Cancelled Denied" at bounding box center [184, 64] width 120 height 39
click at [122, 70] on div "Ongoing Done Cancelled Denied" at bounding box center [341, 64] width 486 height 39
click at [145, 67] on p "Ongoing" at bounding box center [135, 65] width 22 height 8
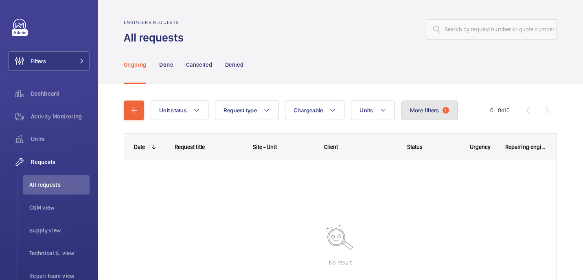
click at [443, 114] on button "More filters 1" at bounding box center [430, 111] width 56 height 20
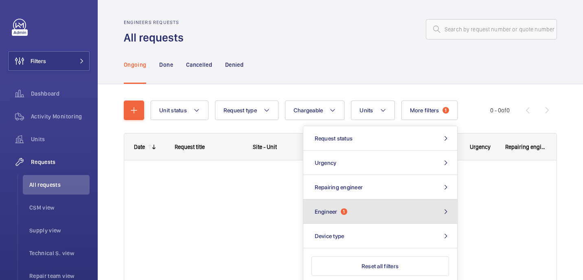
click at [361, 211] on button "Engineer 1" at bounding box center [381, 212] width 154 height 24
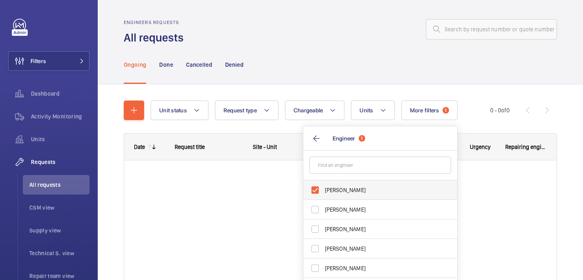
click at [335, 188] on span "Paul Beshaw" at bounding box center [381, 190] width 112 height 8
click at [323, 188] on input "[PERSON_NAME]" at bounding box center [315, 190] width 16 height 16
checkbox input "false"
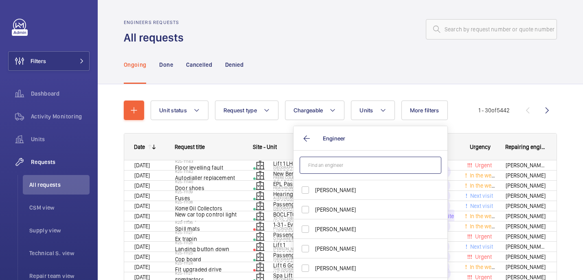
click at [331, 172] on input "text" at bounding box center [371, 165] width 142 height 17
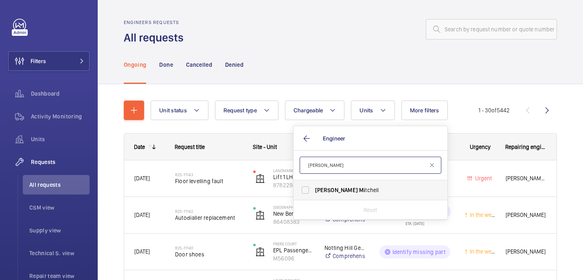
type input "josh mi"
click at [345, 195] on label "Josh Mi tchell" at bounding box center [365, 190] width 142 height 20
click at [314, 195] on input "Josh Mi tchell" at bounding box center [305, 190] width 16 height 16
checkbox input "true"
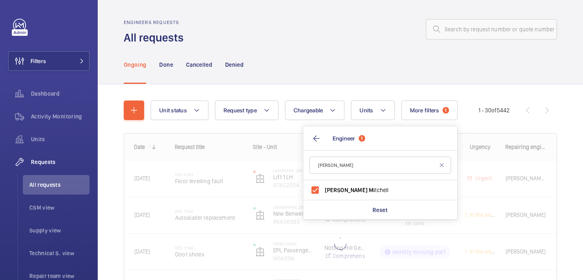
click at [338, 19] on wm-front-admin-header "Engineers requests All requests" at bounding box center [341, 22] width 486 height 45
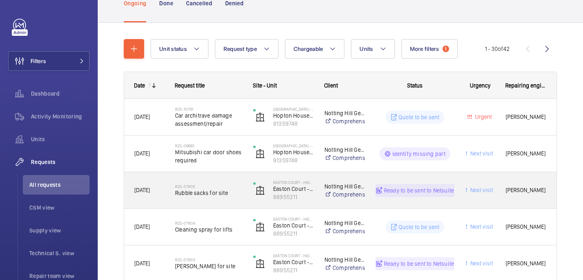
scroll to position [61, 0]
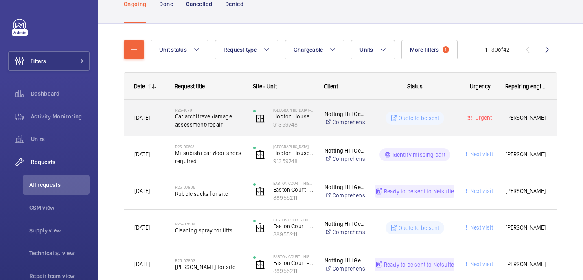
click at [210, 112] on span "Car architrave damage assessment/repair" at bounding box center [209, 120] width 68 height 16
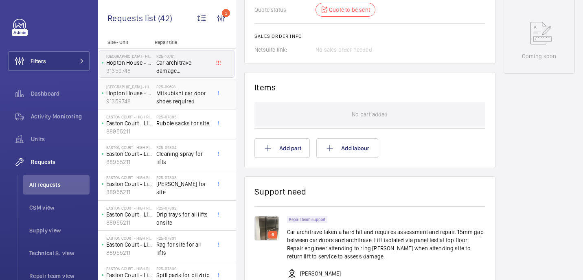
click at [190, 86] on h2 "R25-09693" at bounding box center [183, 86] width 54 height 5
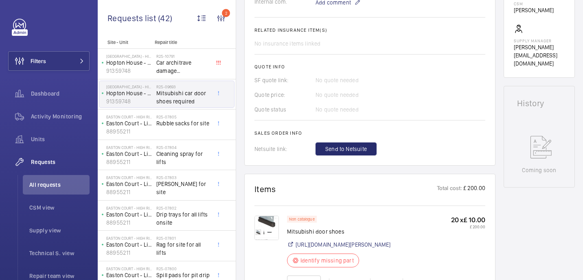
scroll to position [261, 0]
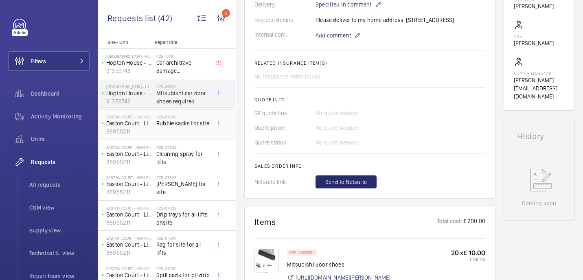
click at [177, 132] on div "R25-07805 Rubble sacks for site" at bounding box center [183, 126] width 54 height 24
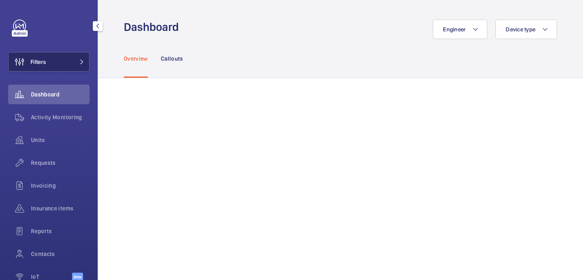
click at [50, 64] on button "Filters" at bounding box center [48, 62] width 81 height 20
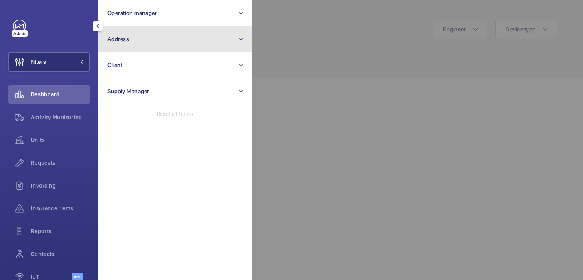
click at [172, 32] on button "Address" at bounding box center [175, 39] width 155 height 26
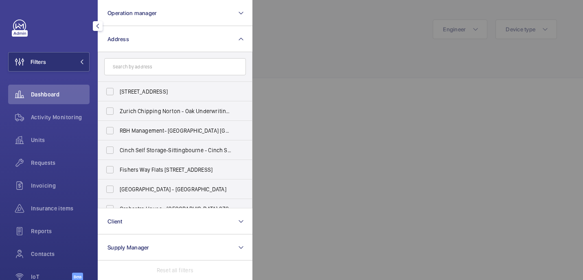
drag, startPoint x: 283, startPoint y: 60, endPoint x: 279, endPoint y: 59, distance: 4.1
click at [283, 60] on div at bounding box center [544, 140] width 583 height 280
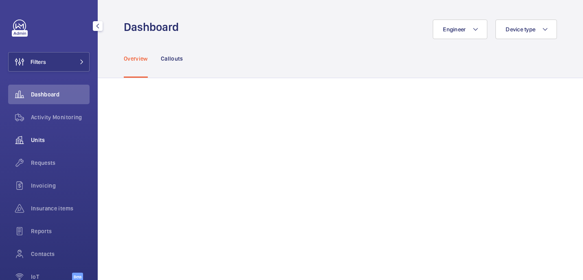
click at [28, 148] on wm-front-icon-button at bounding box center [19, 140] width 23 height 20
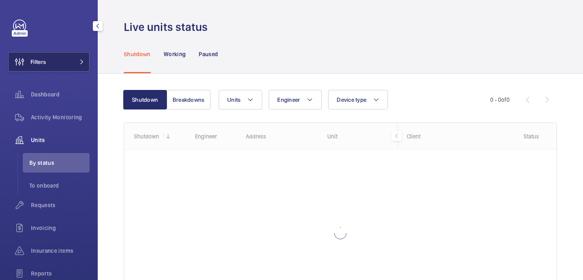
click at [73, 58] on button "Filters" at bounding box center [48, 62] width 81 height 20
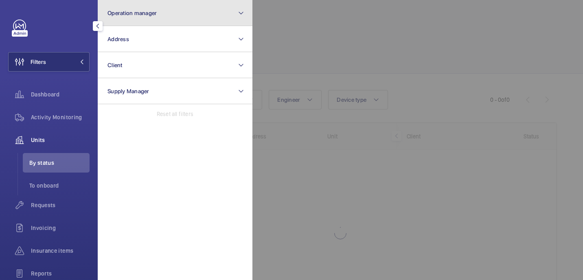
click at [134, 13] on span "Operation manager" at bounding box center [132, 13] width 49 height 7
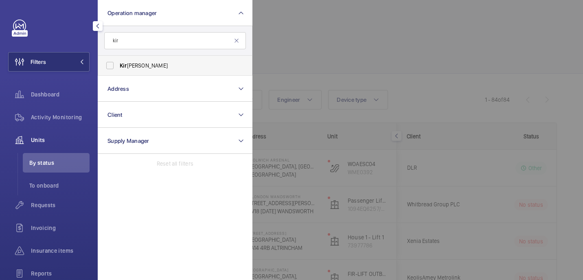
type input "kir"
click at [159, 64] on span "Kir [PERSON_NAME]" at bounding box center [176, 66] width 112 height 8
click at [118, 64] on input "Kir [PERSON_NAME]" at bounding box center [110, 65] width 16 height 16
checkbox input "true"
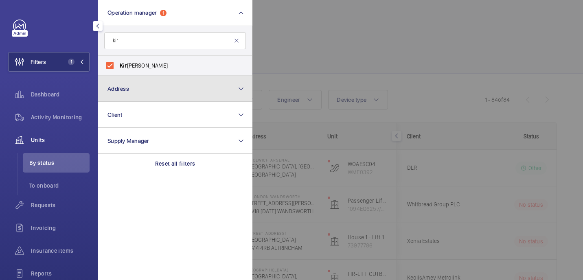
click at [234, 81] on button "Address" at bounding box center [175, 89] width 155 height 26
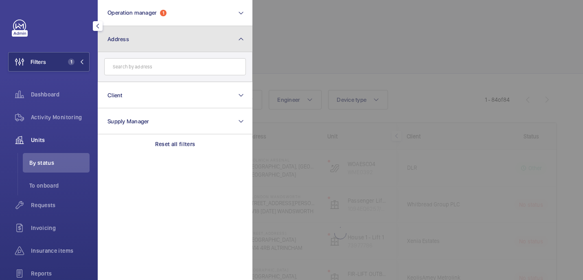
click at [143, 35] on button "Address" at bounding box center [175, 39] width 155 height 26
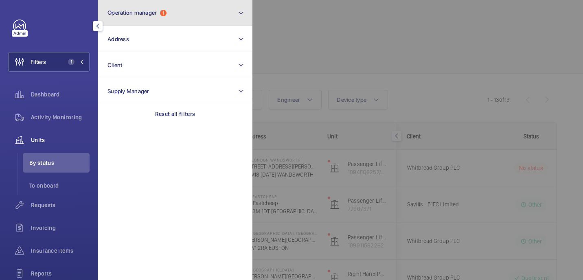
click at [149, 14] on span "Operation manager" at bounding box center [132, 12] width 49 height 7
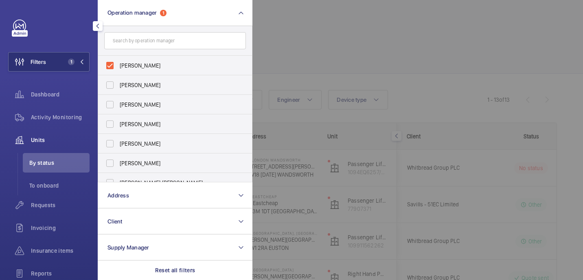
click at [326, 35] on div at bounding box center [544, 140] width 583 height 280
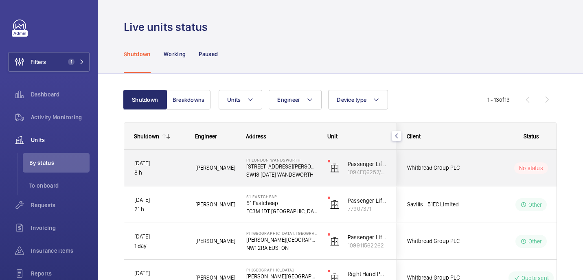
click at [231, 172] on span "Dan J." at bounding box center [216, 167] width 40 height 9
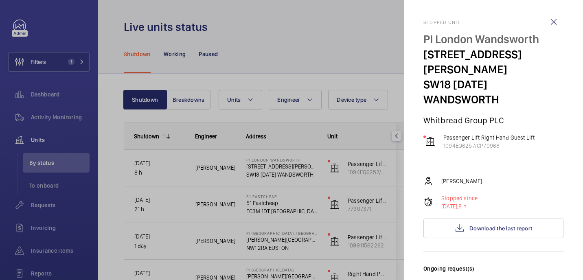
scroll to position [342, 0]
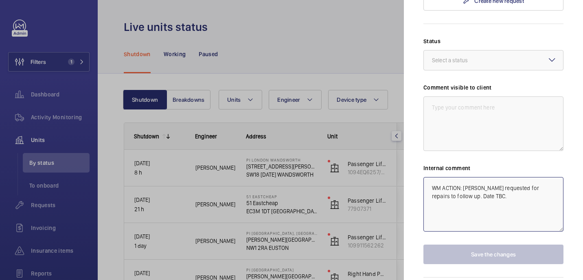
click at [470, 177] on textarea "WM ACTION: Paul requested for repairs to follow up. Date TBC." at bounding box center [494, 204] width 140 height 55
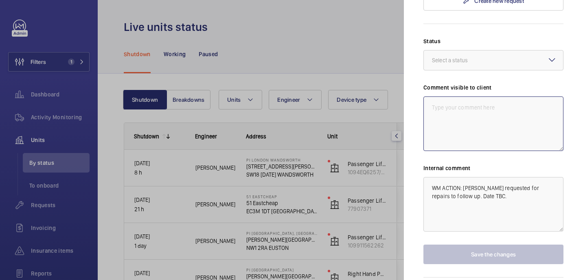
click at [444, 97] on textarea at bounding box center [494, 124] width 140 height 55
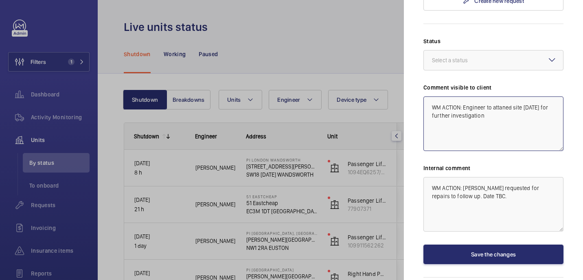
click at [512, 97] on textarea "WM ACTION: Engineer to attaned site today for further investigation" at bounding box center [494, 124] width 140 height 55
click at [488, 97] on textarea "WM ACTION: Engineer to attend site today for further investigation" at bounding box center [494, 124] width 140 height 55
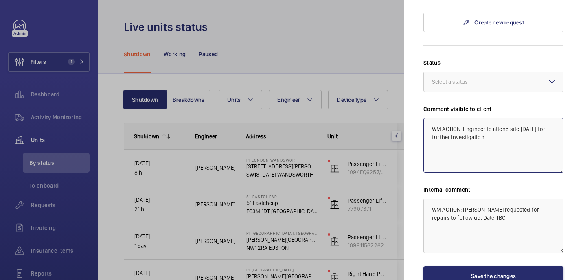
scroll to position [310, 0]
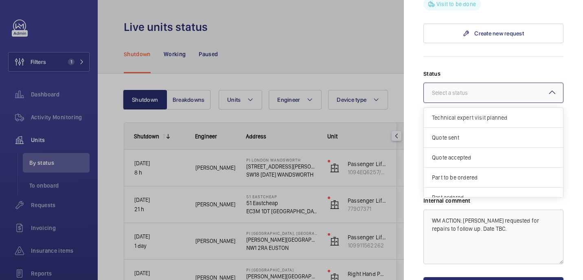
click at [508, 83] on div at bounding box center [493, 93] width 139 height 20
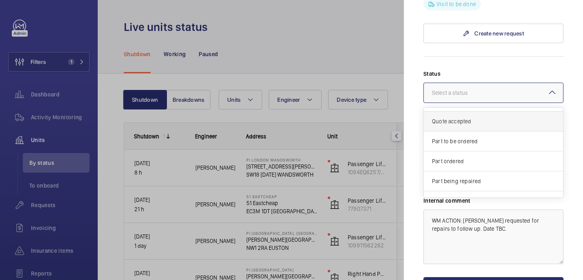
scroll to position [70, 0]
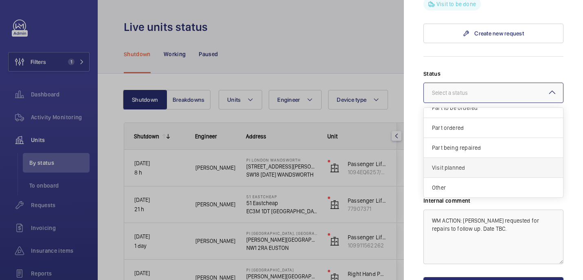
click at [468, 158] on div "Visit planned" at bounding box center [493, 168] width 139 height 20
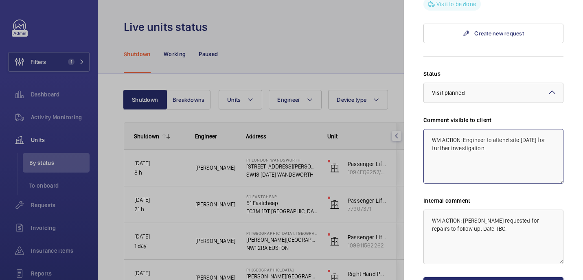
scroll to position [317, 0]
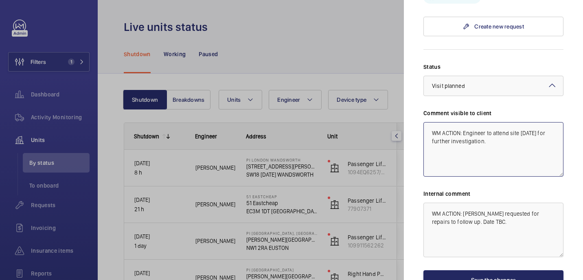
type textarea "WM ACTION: Engineer to attend site today for further investigation."
click at [491, 271] on button "Save the changes" at bounding box center [494, 281] width 140 height 20
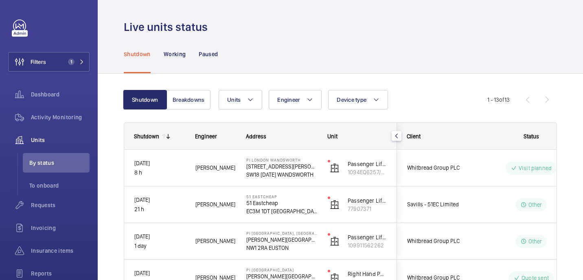
click at [436, 55] on div "Shutdown Working Paused" at bounding box center [340, 54] width 433 height 39
click at [49, 67] on button "Filters 1" at bounding box center [48, 62] width 81 height 20
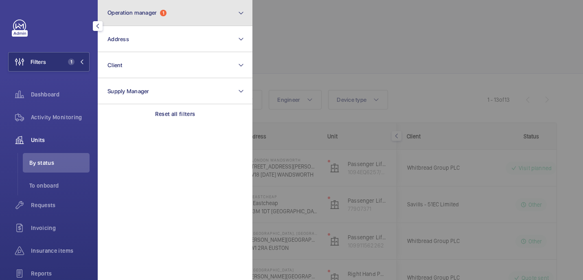
click at [154, 13] on span "Operation manager" at bounding box center [132, 12] width 49 height 7
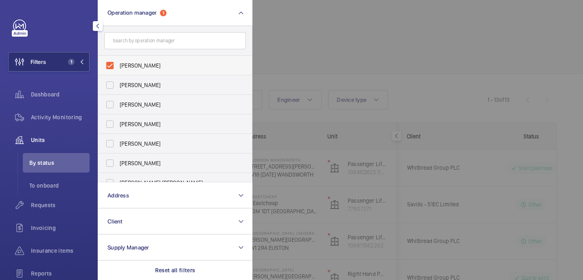
click at [139, 68] on span "[PERSON_NAME]" at bounding box center [176, 66] width 112 height 8
click at [118, 68] on input "[PERSON_NAME]" at bounding box center [110, 65] width 16 height 16
checkbox input "false"
click at [341, 15] on div at bounding box center [544, 140] width 583 height 280
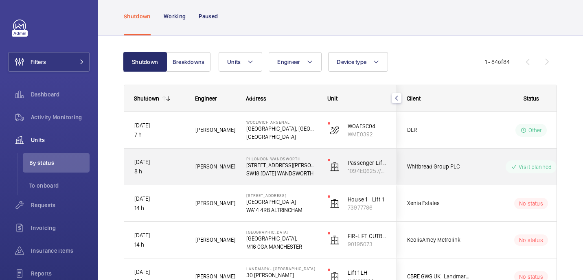
scroll to position [38, 0]
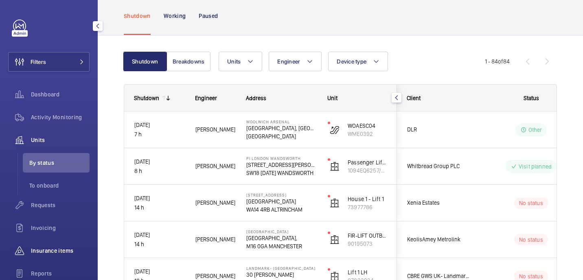
click at [54, 248] on span "Insurance items" at bounding box center [60, 251] width 59 height 8
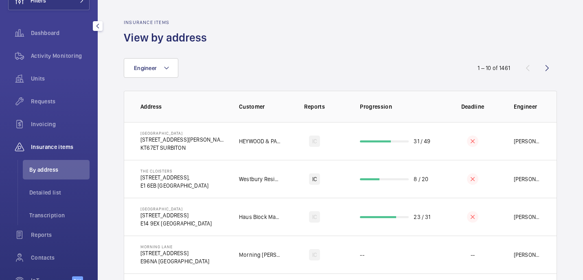
scroll to position [64, 0]
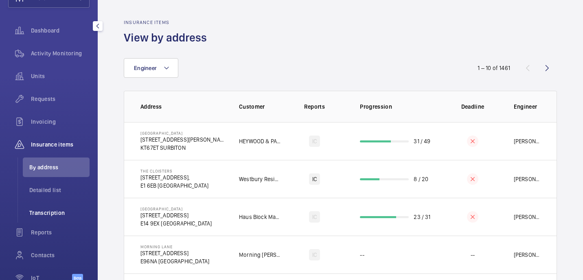
click at [47, 216] on span "Transcription" at bounding box center [59, 213] width 60 height 8
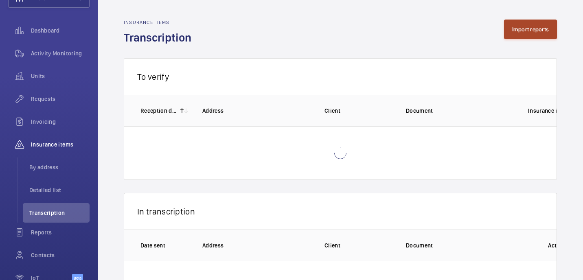
click at [539, 26] on button "Import reports" at bounding box center [530, 30] width 53 height 20
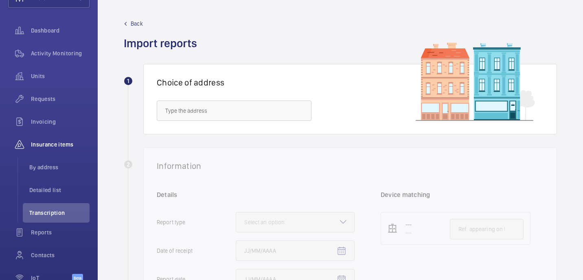
click at [243, 127] on div "Choice of address" at bounding box center [350, 99] width 414 height 70
click at [240, 119] on input "text" at bounding box center [234, 111] width 155 height 20
paste input "H6186 IBIS LONDON ELSTREE BOREHAMWOOD"
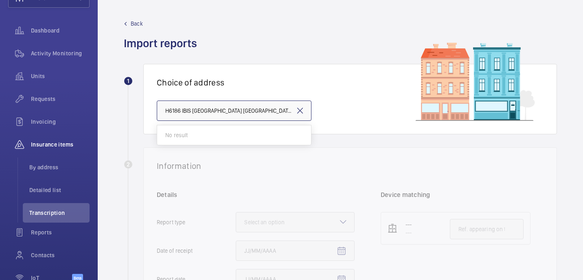
drag, startPoint x: 183, startPoint y: 112, endPoint x: 150, endPoint y: 112, distance: 33.0
click at [150, 112] on div "Choice of address H6186 IBIS LONDON ELSTREE BOREHAMWOOD" at bounding box center [350, 99] width 414 height 70
type input "IBIS LONDON ELSTREE BOREHAMWOOD"
click at [266, 114] on input "IBIS LONDON ELSTREE BOREHAMWOOD" at bounding box center [234, 111] width 155 height 20
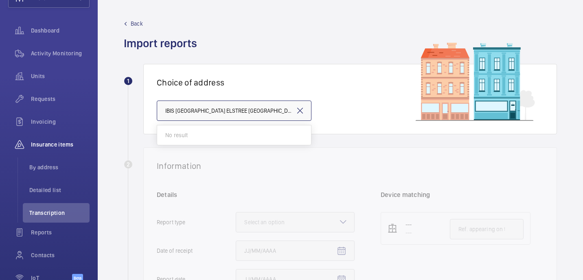
click at [266, 114] on input "IBIS LONDON ELSTREE BOREHAMWOOD" at bounding box center [234, 111] width 155 height 20
paste input "H6186 IBIS LONDON ELSTREE BOREHAMWOOD"
drag, startPoint x: 279, startPoint y: 112, endPoint x: 183, endPoint y: 111, distance: 97.0
click at [183, 111] on input "H6186 IBIS LONDON ELSTREE BOREHAMWOOD" at bounding box center [234, 111] width 155 height 20
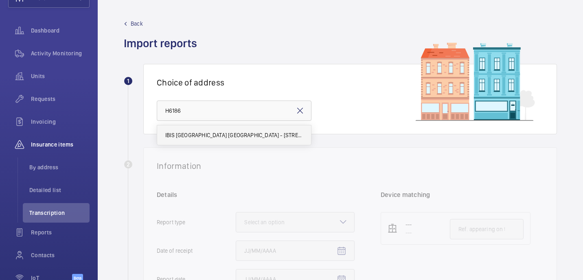
click at [235, 137] on span "IBIS LONDON BOREHAMWOOD - H6186, Elstree Way, BOREHAMWOOD WD6 1JY" at bounding box center [234, 135] width 138 height 8
type input "IBIS LONDON BOREHAMWOOD - H6186, Elstree Way, BOREHAMWOOD WD6 1JY"
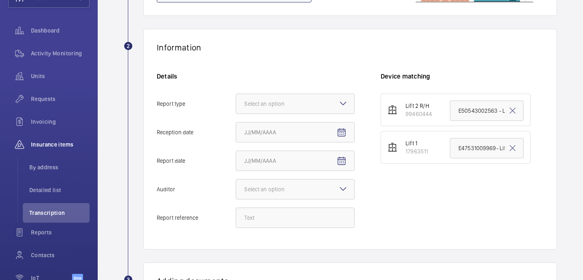
scroll to position [123, 0]
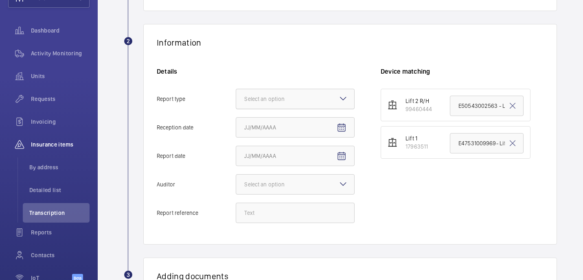
click at [325, 98] on div at bounding box center [295, 99] width 118 height 20
click at [236, 98] on input "Report type Select an option" at bounding box center [236, 99] width 0 height 20
click at [289, 120] on span "Insurance company" at bounding box center [295, 124] width 102 height 8
click at [236, 109] on input "Report type Select an option Insurance company Consultant" at bounding box center [236, 99] width 0 height 20
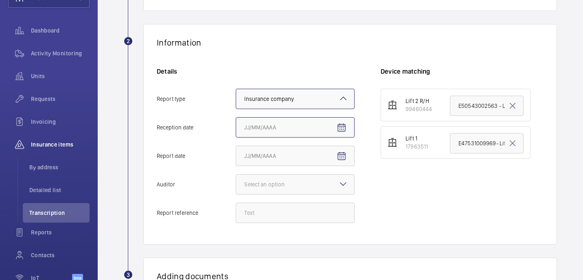
click at [313, 124] on input "Reception date" at bounding box center [295, 127] width 119 height 20
click at [341, 129] on mat-icon "Open calendar" at bounding box center [342, 128] width 10 height 10
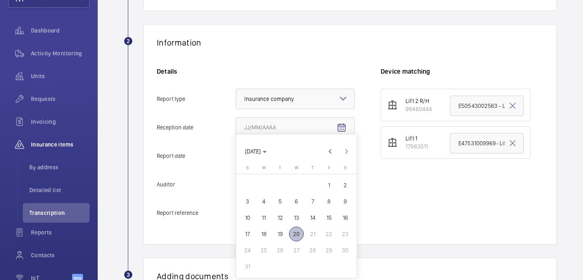
click at [297, 235] on span "20" at bounding box center [296, 234] width 15 height 15
type input "8/20/2025"
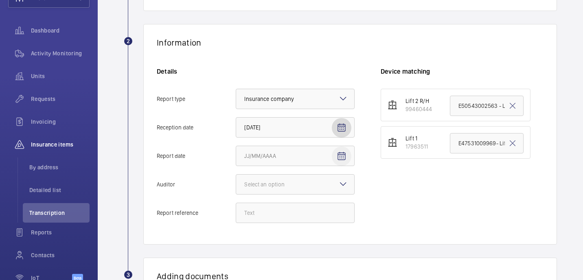
click at [343, 159] on mat-icon "Open calendar" at bounding box center [342, 157] width 10 height 10
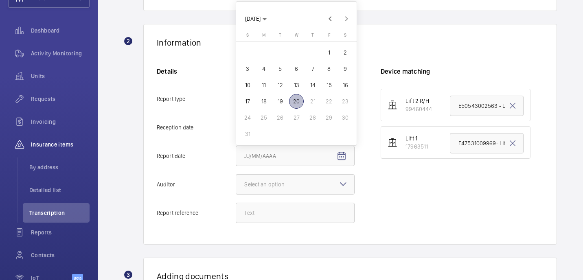
click at [283, 97] on span "19" at bounding box center [280, 101] width 15 height 15
type input "8/19/2025"
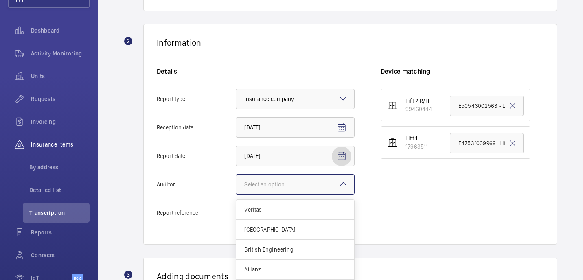
click at [295, 187] on div "Select an option" at bounding box center [274, 184] width 61 height 8
click at [236, 187] on input "Auditor Select an option Veritas Zurich British Engineering Allianz Other" at bounding box center [236, 185] width 0 height 20
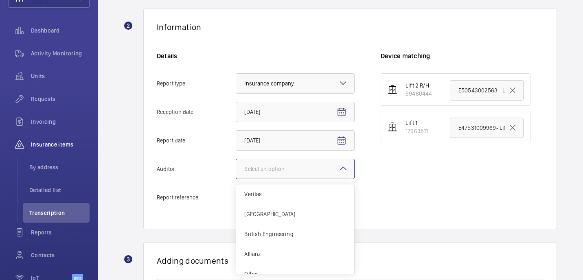
scroll to position [140, 0]
click at [278, 253] on span "Allianz" at bounding box center [295, 253] width 102 height 8
click at [236, 178] on input "Auditor Select an option Veritas Zurich British Engineering Allianz Other" at bounding box center [236, 168] width 0 height 20
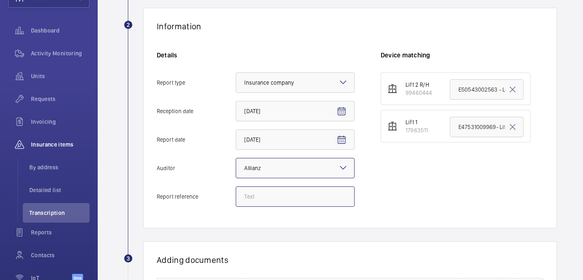
click at [253, 196] on input "Report reference" at bounding box center [295, 197] width 119 height 20
paste input "E47531010976"
type input "E47531010976"
drag, startPoint x: 286, startPoint y: 201, endPoint x: 233, endPoint y: 199, distance: 53.0
click at [233, 199] on label "Report reference E47531010976" at bounding box center [256, 197] width 198 height 20
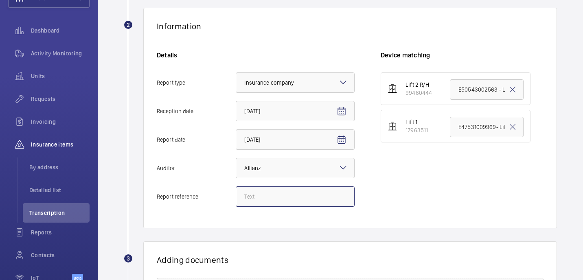
click at [272, 197] on input "Report reference" at bounding box center [295, 197] width 119 height 20
paste input "E47531010976"
type input "E47531010976"
click at [515, 129] on mat-icon at bounding box center [513, 127] width 10 height 10
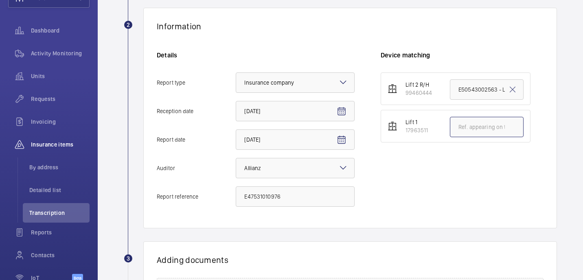
paste input "E47531010976"
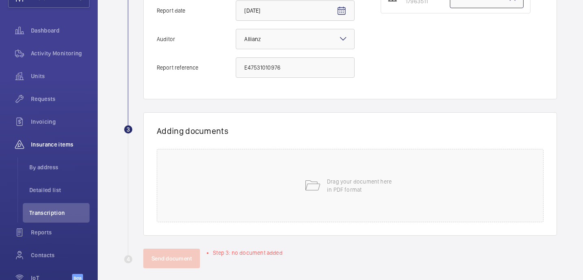
scroll to position [277, 0]
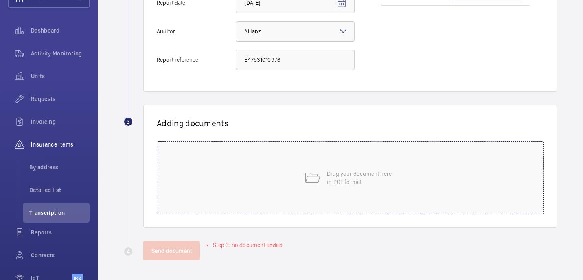
type input "E47531010976"
click at [342, 180] on p "Drag your document here in PDF format" at bounding box center [361, 178] width 69 height 16
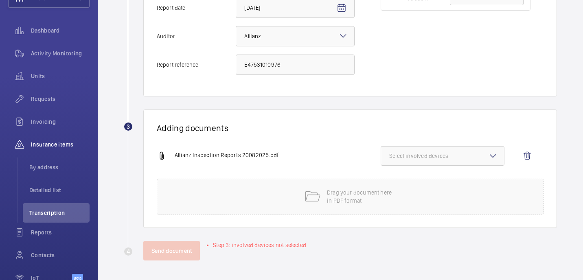
click at [483, 154] on span "Select involved devices" at bounding box center [442, 156] width 107 height 8
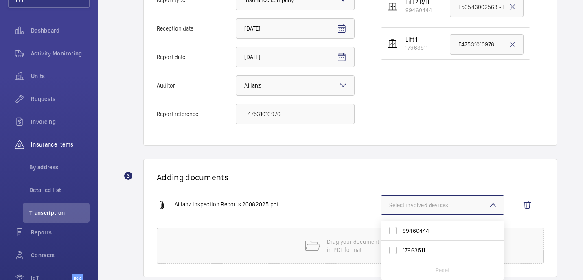
scroll to position [237, 0]
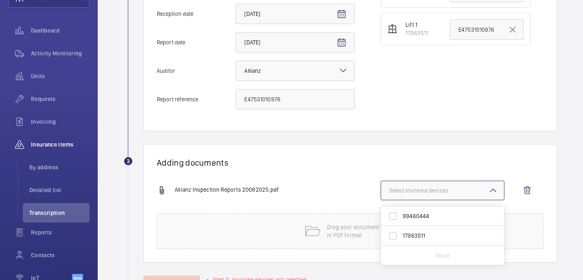
click at [433, 232] on span "17963511" at bounding box center [443, 236] width 81 height 8
click at [401, 232] on input "17963511" at bounding box center [393, 236] width 16 height 16
checkbox input "true"
click at [440, 157] on div "Adding documents Allianz Inspection Reports 20082025.pdf 1 device out of 2 invo…" at bounding box center [350, 203] width 414 height 119
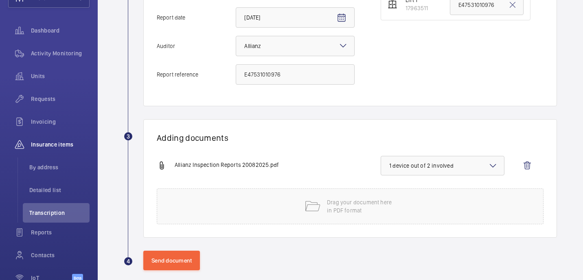
scroll to position [272, 0]
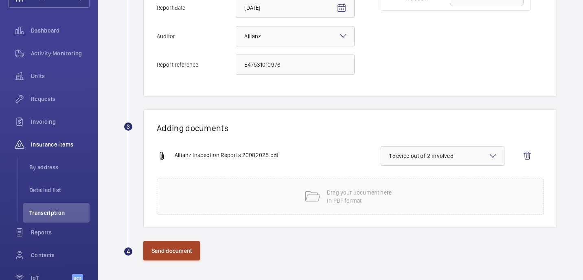
click at [169, 252] on button "Send document" at bounding box center [171, 251] width 57 height 20
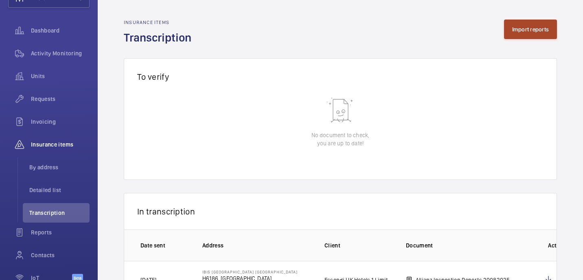
click at [534, 34] on button "Import reports" at bounding box center [530, 30] width 53 height 20
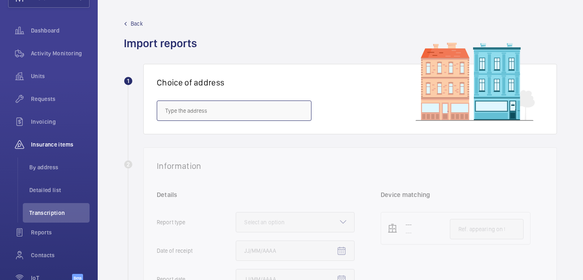
click at [254, 109] on input "text" at bounding box center [234, 111] width 155 height 20
click at [303, 106] on input "text" at bounding box center [234, 111] width 155 height 20
paste input "H6186"
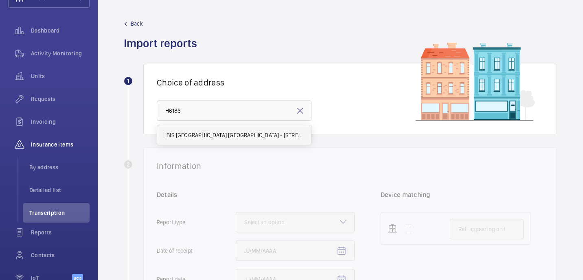
click at [267, 134] on span "IBIS LONDON BOREHAMWOOD - H6186, Elstree Way, BOREHAMWOOD WD6 1JY" at bounding box center [234, 135] width 138 height 8
type input "IBIS LONDON BOREHAMWOOD - H6186, Elstree Way, BOREHAMWOOD WD6 1JY"
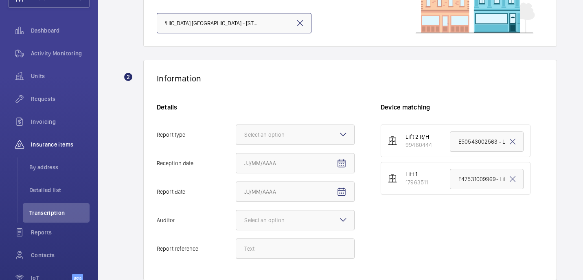
scroll to position [105, 0]
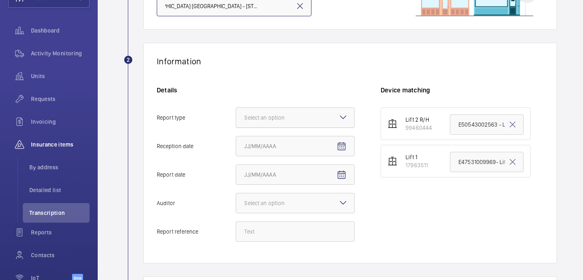
click at [297, 116] on div "Select an option" at bounding box center [274, 118] width 61 height 8
click at [236, 116] on input "Report type Select an option" at bounding box center [236, 118] width 0 height 20
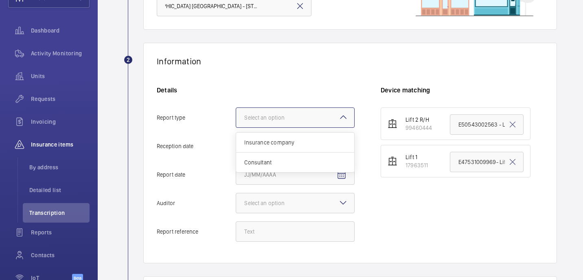
scroll to position [0, 0]
click at [290, 145] on span "Insurance company" at bounding box center [295, 143] width 102 height 8
click at [236, 128] on input "Report type Select an option Insurance company Consultant" at bounding box center [236, 118] width 0 height 20
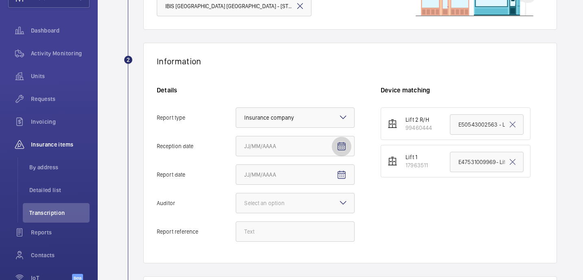
click at [339, 144] on mat-icon "Open calendar" at bounding box center [342, 147] width 10 height 10
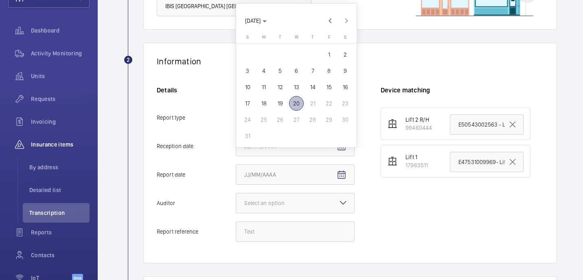
click at [297, 102] on span "20" at bounding box center [296, 103] width 15 height 15
type input "8/20/2025"
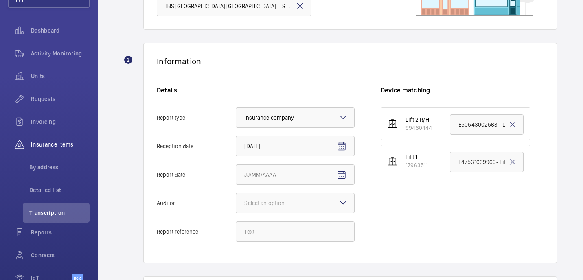
click at [336, 162] on div "Details Report type Select an option × Insurance company × Reception date 8/20/…" at bounding box center [269, 168] width 224 height 164
click at [337, 171] on mat-icon "Open calendar" at bounding box center [342, 175] width 10 height 10
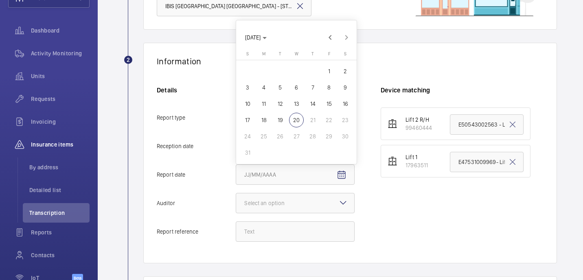
click at [280, 120] on span "19" at bounding box center [280, 120] width 15 height 15
type input "8/19/2025"
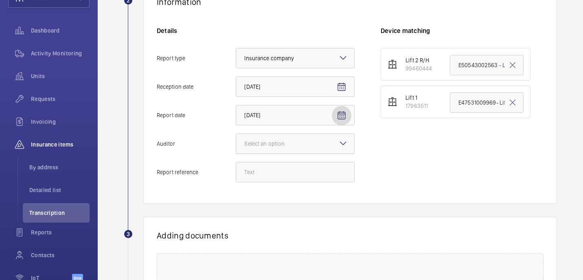
scroll to position [166, 0]
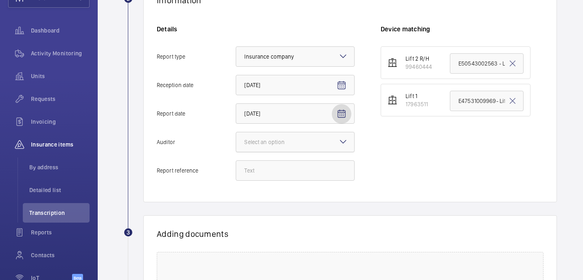
click at [266, 145] on div "Select an option" at bounding box center [274, 142] width 61 height 8
click at [236, 145] on input "Auditor Select an option" at bounding box center [236, 142] width 0 height 20
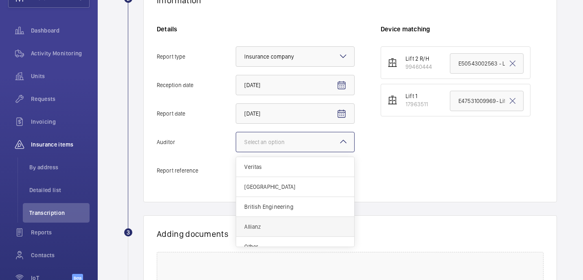
scroll to position [4, 0]
click at [269, 226] on span "Allianz" at bounding box center [295, 223] width 102 height 8
click at [236, 152] on input "Auditor Select an option Veritas Zurich British Engineering Allianz Other" at bounding box center [236, 142] width 0 height 20
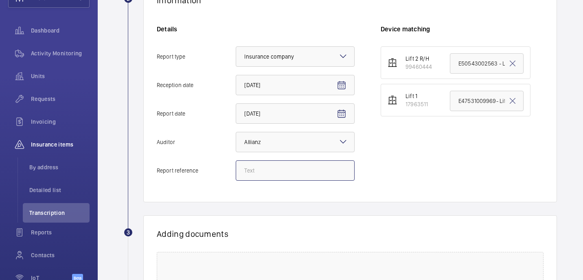
click at [264, 171] on input "Report reference" at bounding box center [295, 171] width 119 height 20
paste input "E47531010977"
type input "E47531010977"
click at [515, 64] on mat-icon at bounding box center [513, 64] width 10 height 10
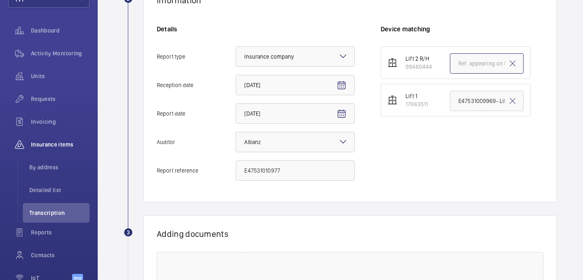
scroll to position [0, 0]
paste input "E47531010977"
type input "E47531010977"
click at [426, 150] on div "Lift 2 R/H 99460444 E47531010977 Lift 1 17963511 E47531009969- Lift 1" at bounding box center [462, 117] width 163 height 143
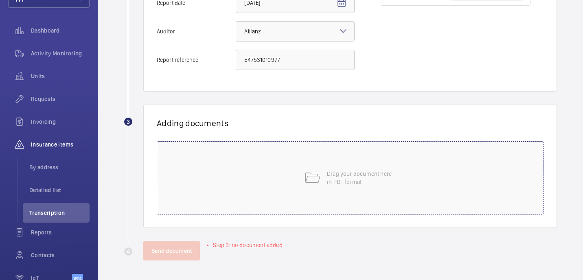
click at [374, 160] on div "Drag your document here in PDF format" at bounding box center [350, 177] width 387 height 73
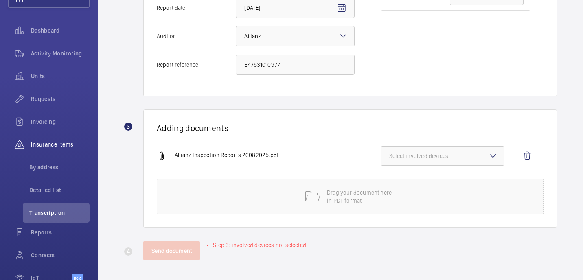
scroll to position [272, 0]
click at [492, 158] on mat-icon at bounding box center [493, 156] width 10 height 10
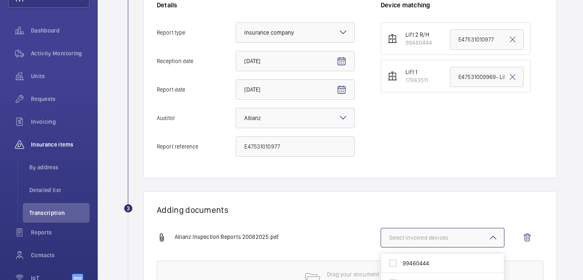
scroll to position [192, 0]
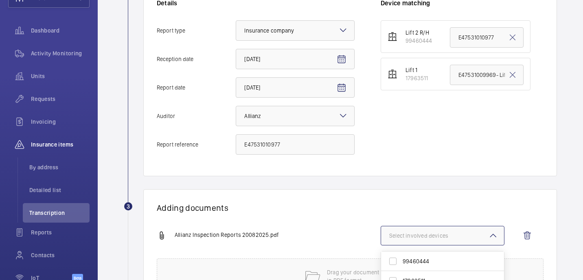
click at [423, 257] on label "99460444" at bounding box center [436, 262] width 111 height 20
click at [401, 257] on input "99460444" at bounding box center [393, 261] width 16 height 16
checkbox input "true"
click at [456, 174] on div "Information Details Report type Select an option × Insurance company × Receptio…" at bounding box center [350, 66] width 414 height 221
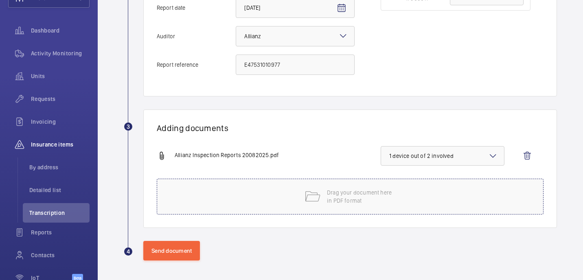
click at [352, 196] on p "Drag your document here in PDF format" at bounding box center [361, 197] width 69 height 16
click at [480, 157] on span "1 device out of 2 involved" at bounding box center [442, 156] width 107 height 8
click at [441, 134] on div "Adding documents Allianz Inspection Reports 20082025.pdf 1 device out of 2 invo…" at bounding box center [350, 169] width 414 height 119
click at [183, 249] on button "Send document" at bounding box center [171, 251] width 57 height 20
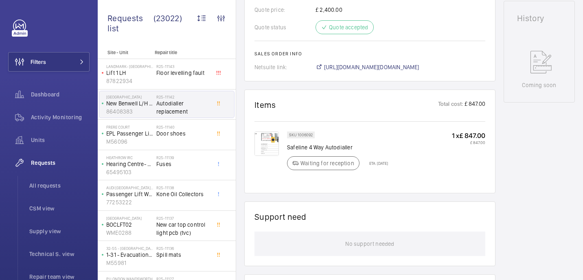
scroll to position [394, 0]
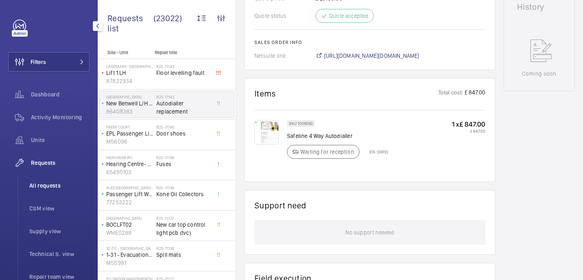
click at [63, 182] on span "All requests" at bounding box center [59, 186] width 60 height 8
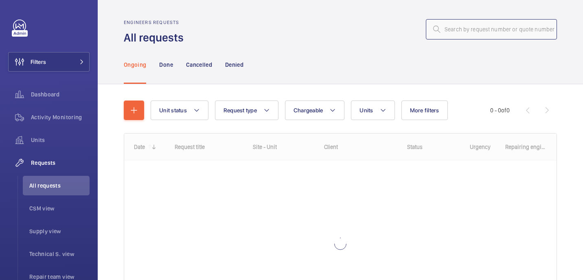
click at [530, 38] on input "text" at bounding box center [491, 29] width 131 height 20
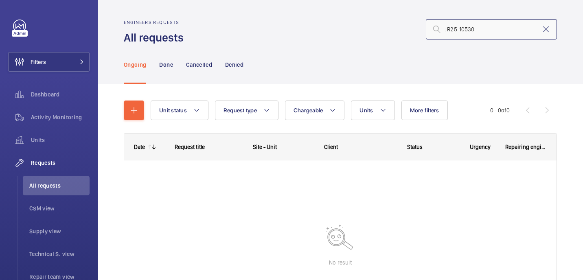
click at [449, 30] on input ": R25-10530" at bounding box center [491, 29] width 131 height 20
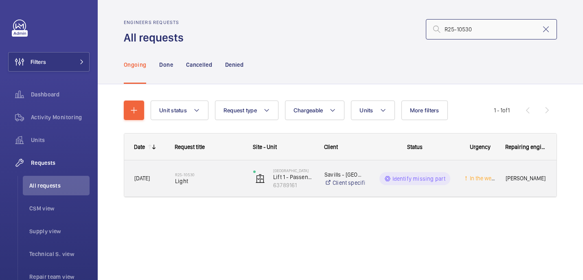
type input "R25-10530"
click at [220, 177] on span "Light" at bounding box center [209, 181] width 68 height 8
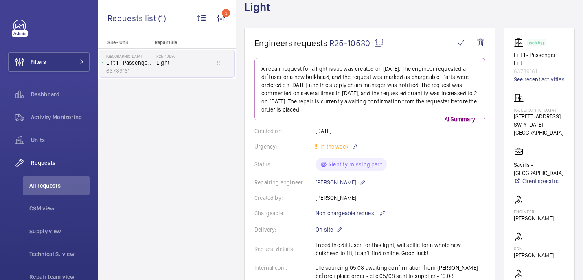
scroll to position [53, 0]
drag, startPoint x: 530, startPoint y: 202, endPoint x: 505, endPoint y: 200, distance: 25.4
click at [505, 200] on wm-front-card "Working Lift 1 - Passenger Lift 63789161 See recent activities [GEOGRAPHIC_DATA…" at bounding box center [539, 174] width 71 height 295
copy p "[PERSON_NAME]"
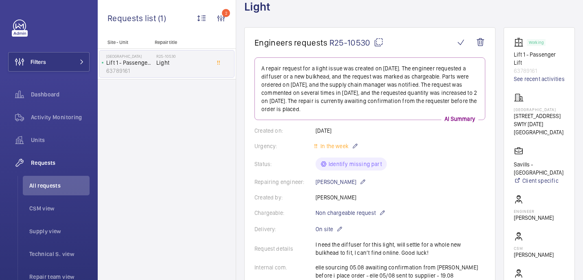
click at [372, 43] on span "R25-10530" at bounding box center [357, 42] width 54 height 10
click at [520, 107] on p "[GEOGRAPHIC_DATA]" at bounding box center [539, 109] width 51 height 5
copy p "[GEOGRAPHIC_DATA]"
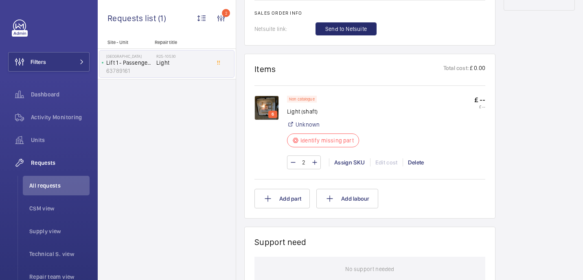
scroll to position [473, 0]
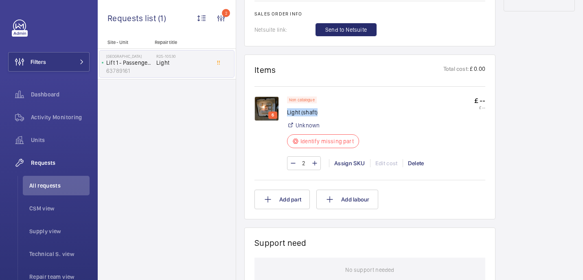
drag, startPoint x: 288, startPoint y: 103, endPoint x: 325, endPoint y: 103, distance: 37.9
click at [325, 108] on p "Light (shaft)" at bounding box center [325, 112] width 77 height 8
copy p "Light (shaft)"
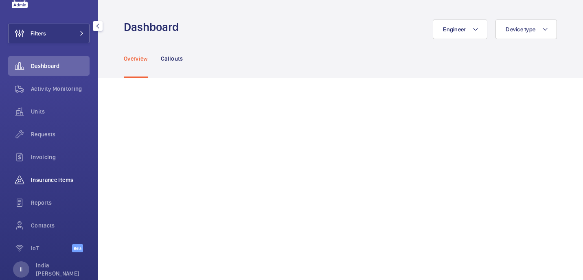
scroll to position [38, 0]
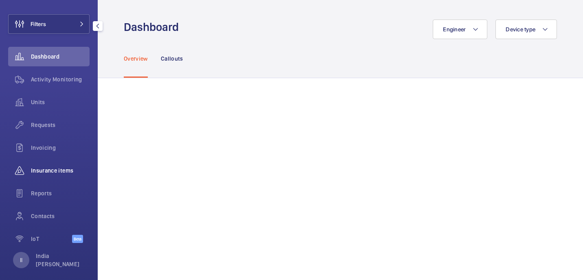
click at [55, 164] on div "Insurance items" at bounding box center [48, 171] width 81 height 20
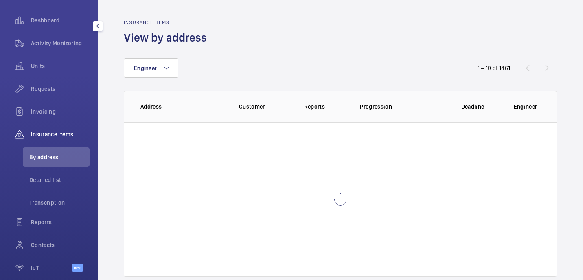
scroll to position [75, 0]
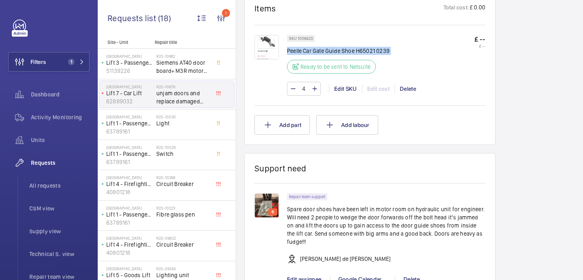
scroll to position [499, 0]
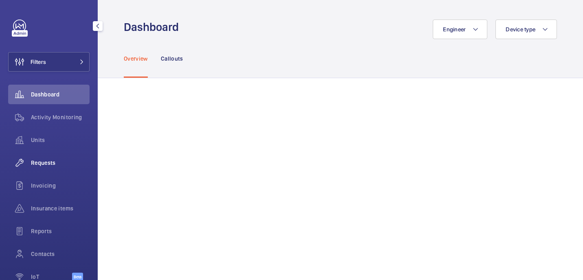
click at [46, 164] on span "Requests" at bounding box center [60, 163] width 59 height 8
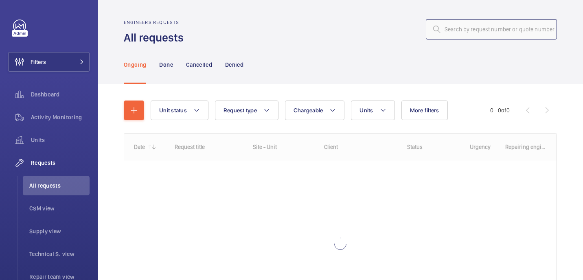
click at [477, 20] on input "text" at bounding box center [491, 29] width 131 height 20
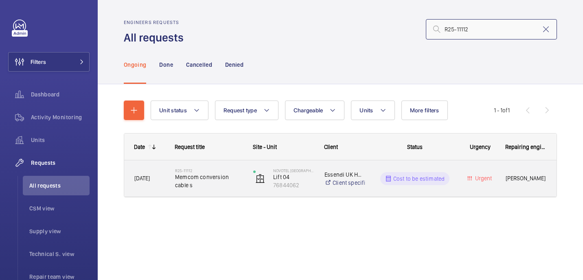
type input "R25-11112"
click at [210, 171] on h2 "R25-11112" at bounding box center [209, 170] width 68 height 5
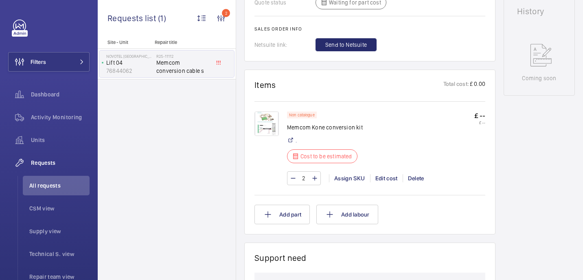
scroll to position [424, 0]
click at [381, 182] on div "Edit cost" at bounding box center [386, 178] width 33 height 8
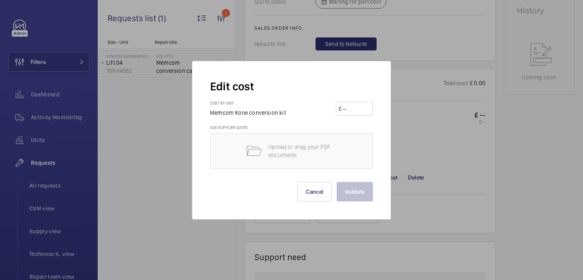
click at [362, 108] on input "number" at bounding box center [356, 108] width 29 height 13
paste input "91.79"
type input "91.79"
click at [354, 192] on button "Validate" at bounding box center [355, 192] width 36 height 20
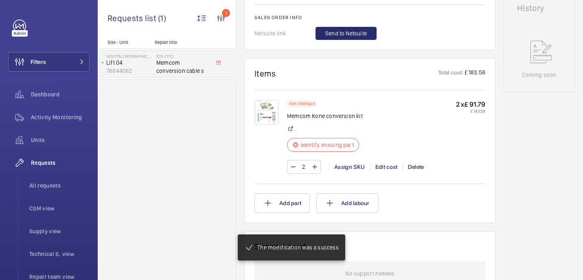
scroll to position [0, 0]
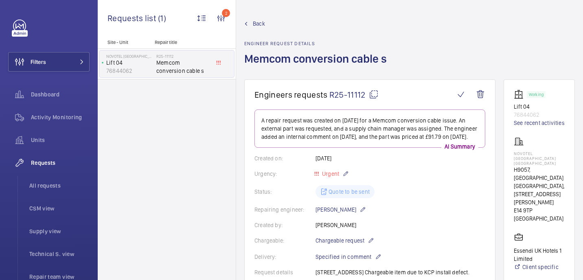
click at [374, 94] on mat-icon at bounding box center [374, 95] width 10 height 10
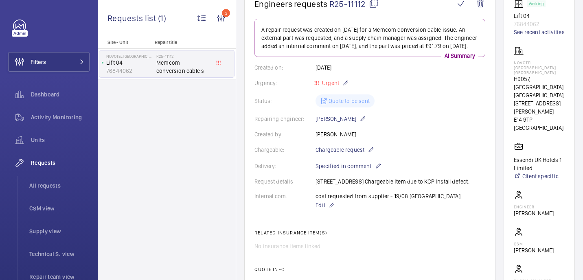
scroll to position [90, 0]
click at [44, 186] on span "All requests" at bounding box center [59, 186] width 60 height 8
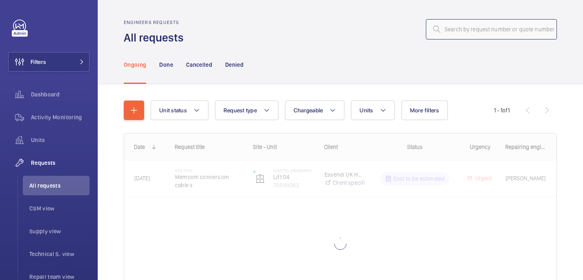
click at [504, 30] on input "text" at bounding box center [491, 29] width 131 height 20
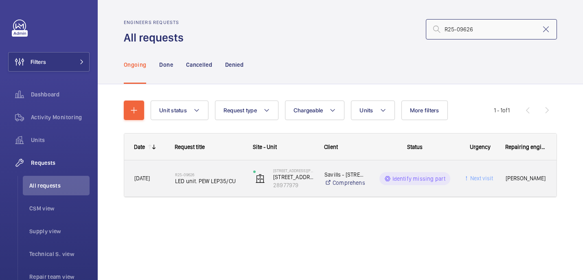
type input "R25-09626"
click at [216, 166] on div "R25-09626 LED unit. PEW LEP35/CU" at bounding box center [203, 179] width 77 height 37
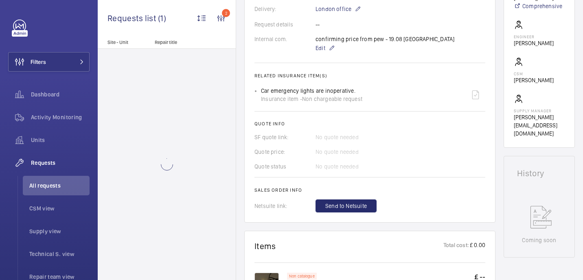
scroll to position [487, 0]
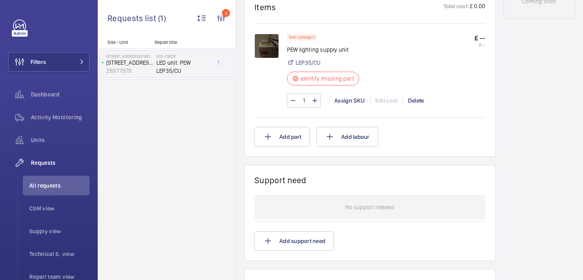
click at [272, 46] on img at bounding box center [267, 46] width 24 height 24
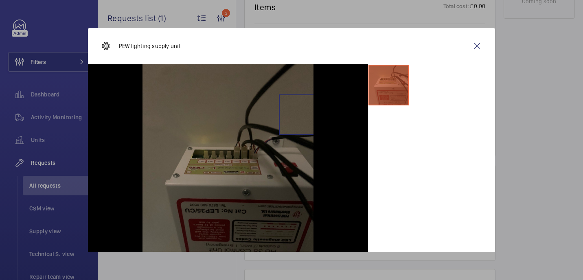
scroll to position [40, 0]
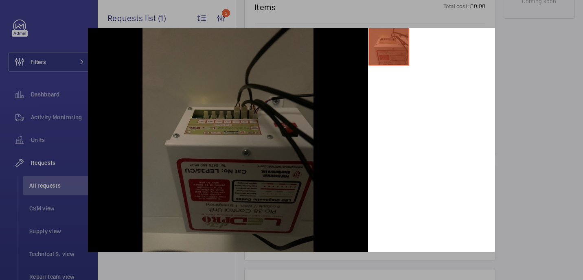
click at [536, 67] on div at bounding box center [291, 140] width 583 height 280
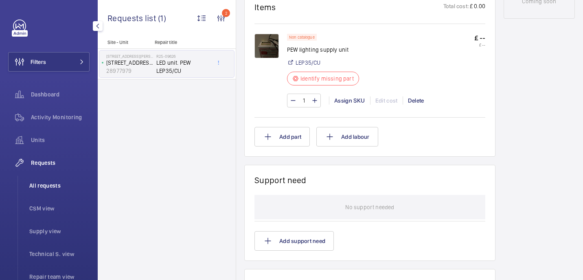
click at [35, 190] on li "All requests" at bounding box center [56, 186] width 67 height 20
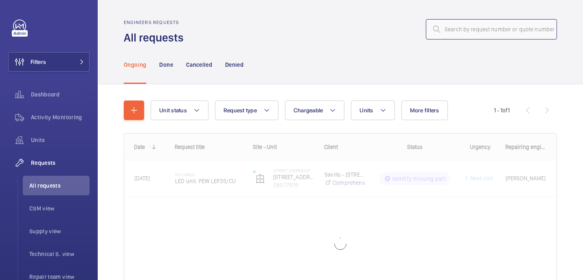
click at [491, 32] on input "text" at bounding box center [491, 29] width 131 height 20
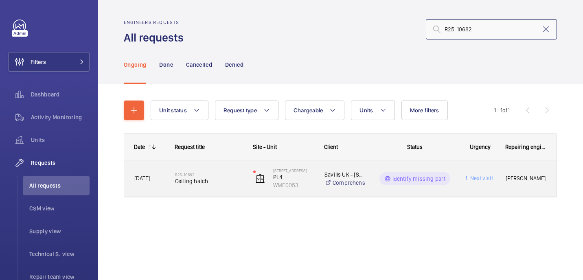
type input "R25-10682"
click at [227, 180] on span "Ceiling hatch" at bounding box center [209, 181] width 68 height 8
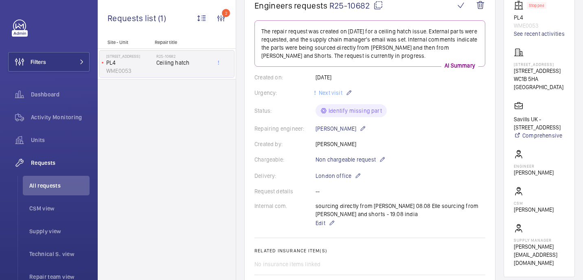
scroll to position [9, 0]
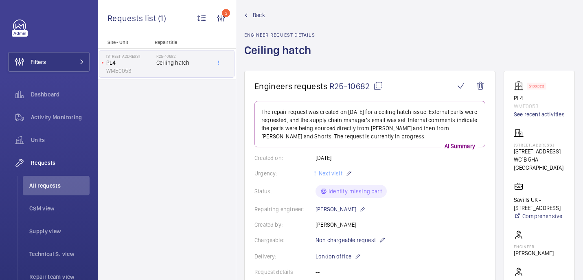
click at [534, 116] on link "See recent activities" at bounding box center [539, 114] width 51 height 8
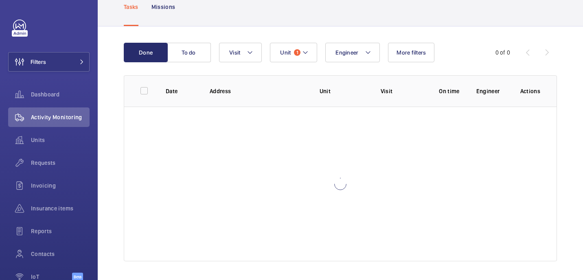
scroll to position [53, 0]
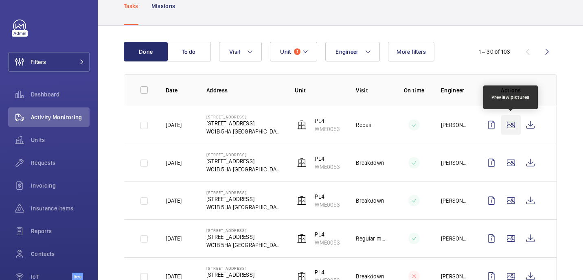
click at [508, 122] on wm-front-icon-button at bounding box center [511, 125] width 20 height 20
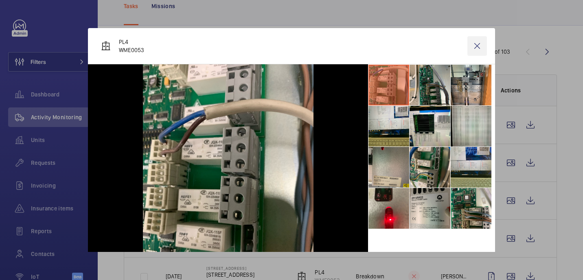
click at [478, 46] on wm-front-icon-button at bounding box center [478, 46] width 20 height 20
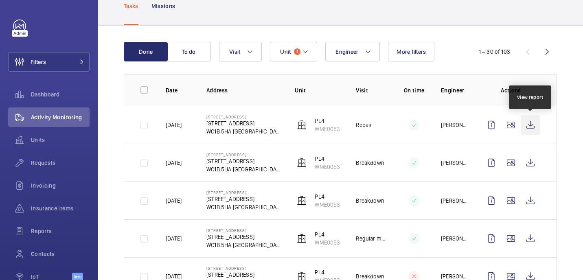
click at [530, 127] on wm-front-icon-button at bounding box center [531, 125] width 20 height 20
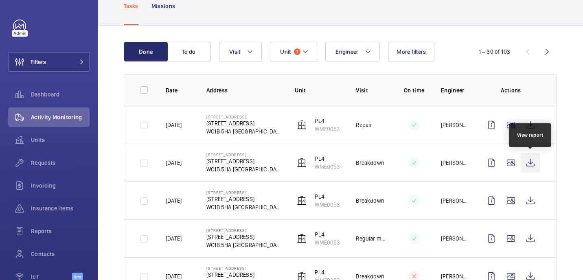
click at [530, 162] on wm-front-icon-button at bounding box center [531, 163] width 20 height 20
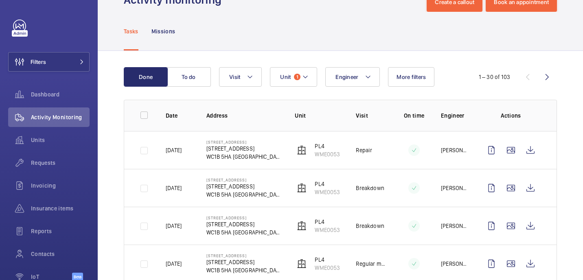
scroll to position [0, 0]
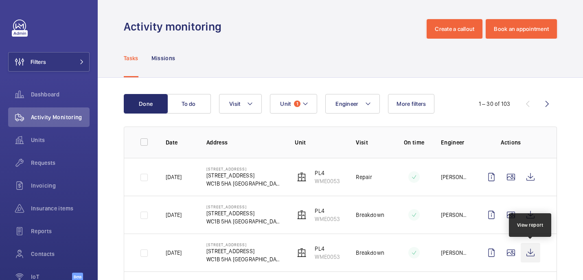
click at [529, 252] on wm-front-icon-button at bounding box center [531, 253] width 20 height 20
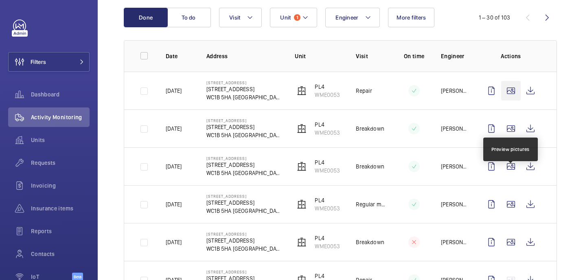
scroll to position [102, 0]
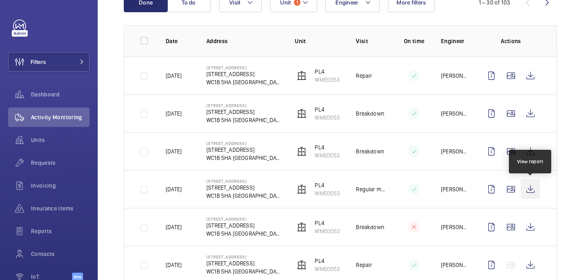
click at [530, 191] on wm-front-icon-button at bounding box center [531, 190] width 20 height 20
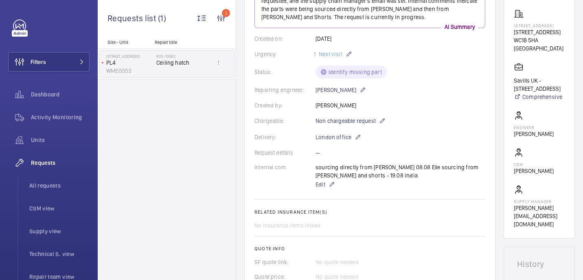
scroll to position [170, 0]
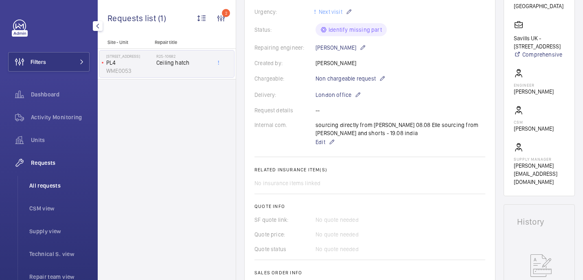
click at [54, 183] on span "All requests" at bounding box center [59, 186] width 60 height 8
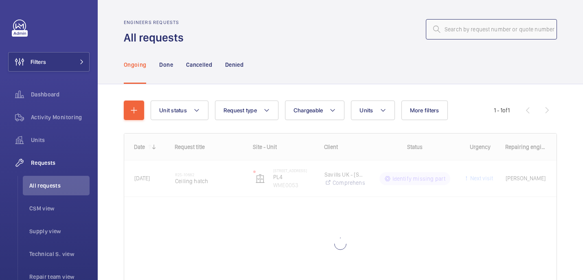
click at [491, 28] on input "text" at bounding box center [491, 29] width 131 height 20
paste input "R25-11050"
type input "R25-11050"
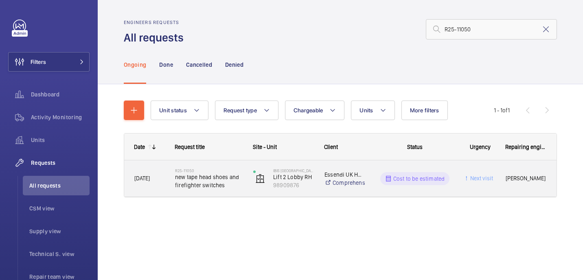
click at [207, 179] on span "new tape head shoes and firefighter switches" at bounding box center [209, 181] width 68 height 16
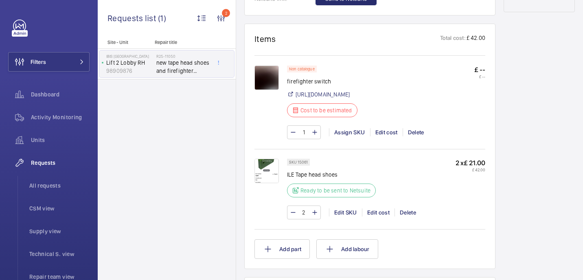
scroll to position [481, 0]
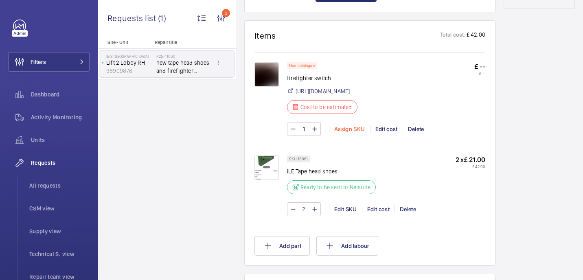
click at [353, 133] on div "Assign SKU" at bounding box center [349, 129] width 41 height 8
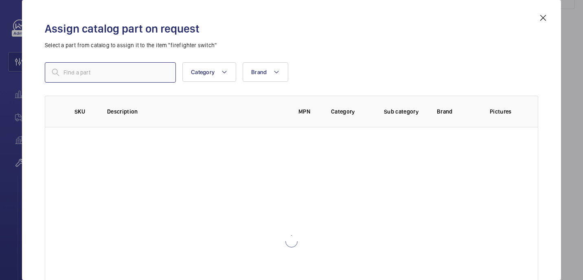
click at [137, 75] on input "text" at bounding box center [110, 72] width 131 height 20
paste input "1010003"
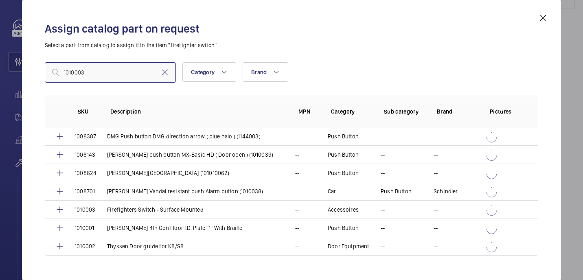
click at [64, 75] on input "1010003" at bounding box center [110, 72] width 131 height 20
click at [65, 75] on input "1010003" at bounding box center [110, 72] width 131 height 20
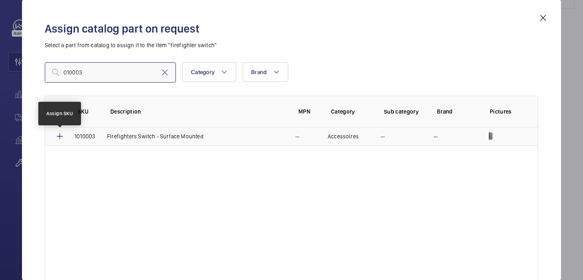
type input "010003"
click at [62, 137] on mat-icon at bounding box center [60, 137] width 10 height 10
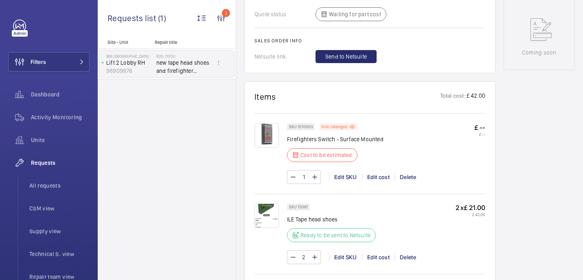
scroll to position [427, 0]
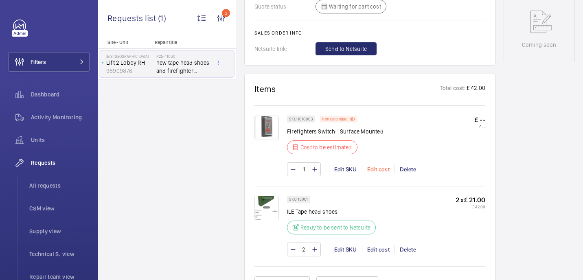
click at [375, 170] on div "Edit cost" at bounding box center [378, 169] width 33 height 8
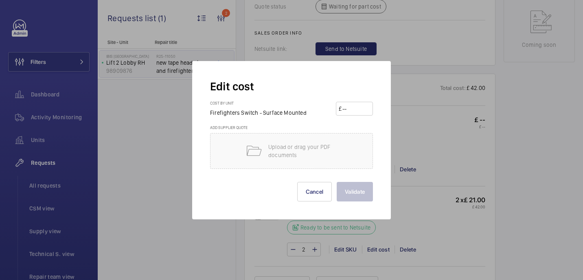
click at [348, 108] on input "number" at bounding box center [356, 108] width 29 height 13
paste input "245.73"
type input "245.73"
click at [363, 204] on div "Edit cost Cost by unit Firefighters Switch - Surface Mounted £ 245.73 Add suppl…" at bounding box center [291, 140] width 199 height 158
click at [360, 192] on button "Validate" at bounding box center [355, 192] width 36 height 20
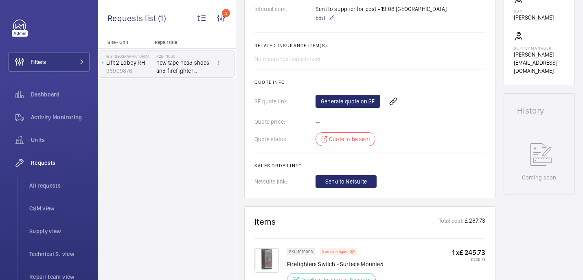
scroll to position [221, 0]
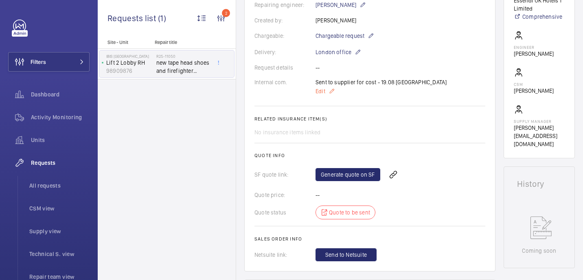
click at [326, 91] on p "Edit" at bounding box center [381, 91] width 131 height 10
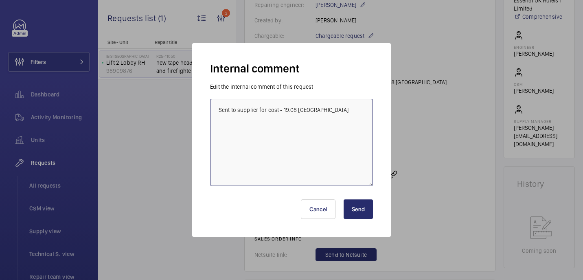
click at [337, 122] on textarea "Sent to supplier for cost - 19.08 india" at bounding box center [291, 142] width 163 height 87
paste textarea "Firefighters Switch"
paste textarea "Elevator Equipment Ltd"
type textarea "Sent to supplier for cost - 19.08 india Price for Firefighters Switch from Elev…"
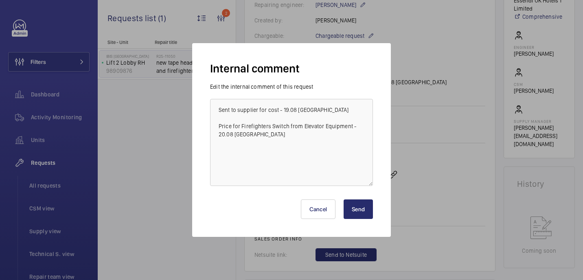
click at [357, 212] on button "Send" at bounding box center [358, 210] width 29 height 20
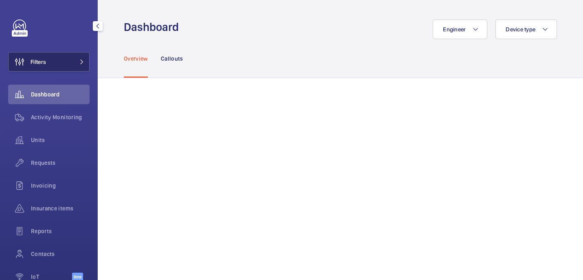
click at [68, 59] on button "Filters" at bounding box center [48, 62] width 81 height 20
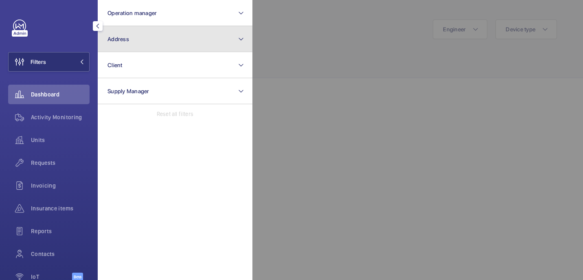
click at [169, 39] on button "Address" at bounding box center [175, 39] width 155 height 26
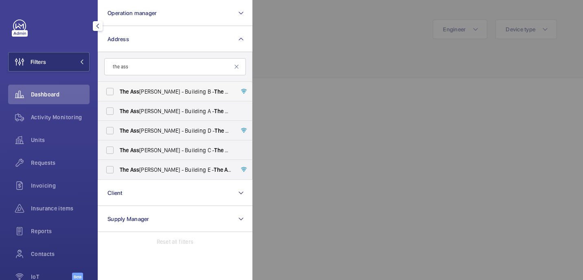
type input "the ass"
click at [176, 93] on span "The Ass [PERSON_NAME] - Building B - The Ass [PERSON_NAME] - [STREET_ADDRESS]" at bounding box center [176, 92] width 112 height 8
click at [118, 93] on input "The Ass [PERSON_NAME] - Building B - The Ass [PERSON_NAME] - [STREET_ADDRESS]" at bounding box center [110, 92] width 16 height 16
checkbox input "true"
click at [176, 111] on span "The Ass [PERSON_NAME] - Building A - The Ass [PERSON_NAME] - [STREET_ADDRESS]" at bounding box center [176, 111] width 112 height 8
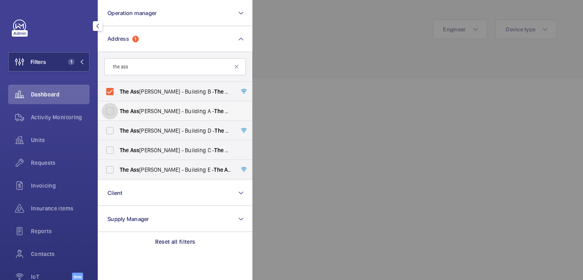
click at [118, 111] on input "The Ass [PERSON_NAME] - Building A - The Ass [PERSON_NAME] - [STREET_ADDRESS]" at bounding box center [110, 111] width 16 height 16
checkbox input "true"
click at [176, 128] on span "The Ass [PERSON_NAME] - Building D - The Ass [PERSON_NAME] - Building D, [STREE…" at bounding box center [176, 131] width 112 height 8
click at [118, 128] on input "The Ass [PERSON_NAME] - Building D - The Ass [PERSON_NAME] - Building D, [STREE…" at bounding box center [110, 131] width 16 height 16
checkbox input "true"
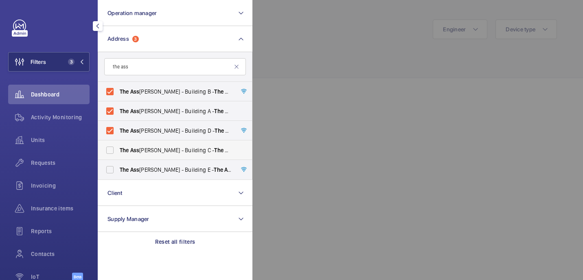
click at [176, 153] on span "The Ass [PERSON_NAME] - Building C - The Ass [PERSON_NAME] - [STREET_ADDRESS]" at bounding box center [176, 150] width 112 height 8
click at [118, 153] on input "The Ass [PERSON_NAME] - Building C - The Ass [PERSON_NAME] - [STREET_ADDRESS]" at bounding box center [110, 150] width 16 height 16
checkbox input "true"
click at [176, 166] on span "The Ass [PERSON_NAME] - Building E - The Ass [PERSON_NAME] - Building [STREET_A…" at bounding box center [176, 170] width 112 height 8
click at [118, 166] on input "The Ass embly - Building E - The Ass embly - Building E, Montrose Crescent, WEM…" at bounding box center [110, 170] width 16 height 16
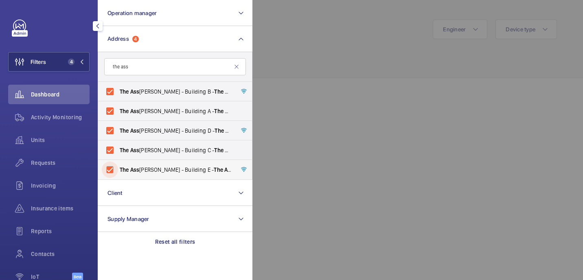
checkbox input "true"
click at [361, 52] on div at bounding box center [544, 140] width 583 height 280
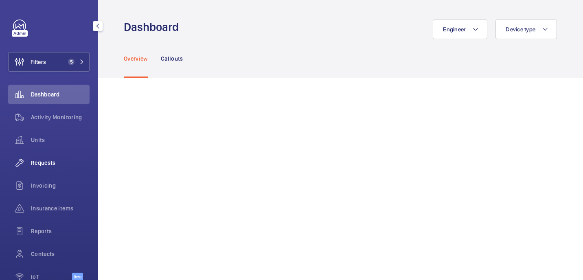
click at [45, 161] on span "Requests" at bounding box center [60, 163] width 59 height 8
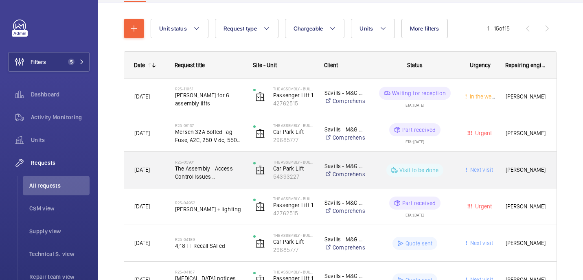
scroll to position [84, 0]
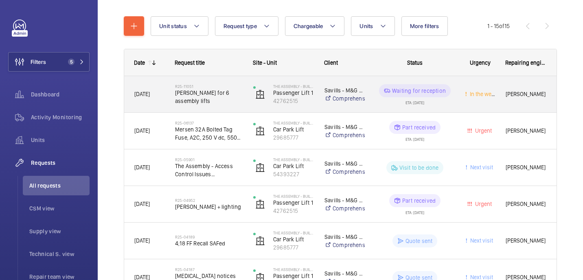
click at [230, 94] on span "sims for 6 assembly lifts" at bounding box center [209, 97] width 68 height 16
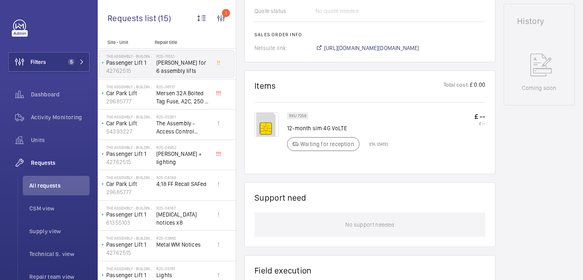
scroll to position [479, 0]
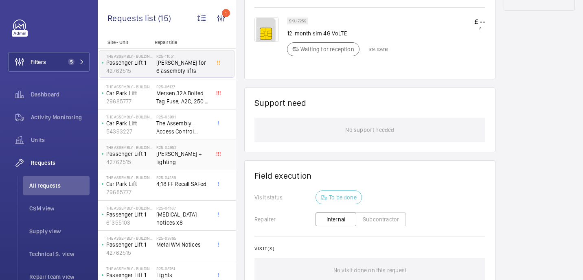
click at [189, 155] on span "sims + lighting" at bounding box center [183, 158] width 54 height 16
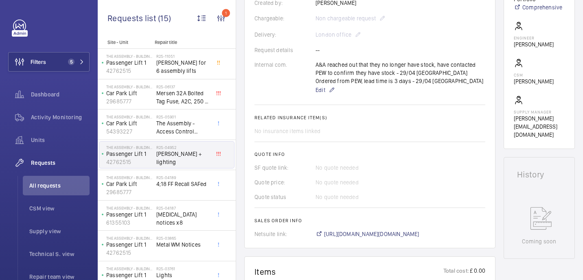
scroll to position [229, 0]
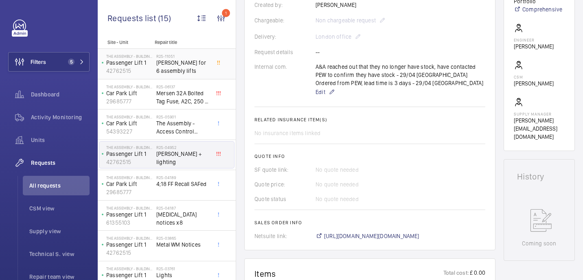
click at [190, 72] on span "sims for 6 assembly lifts" at bounding box center [183, 67] width 54 height 16
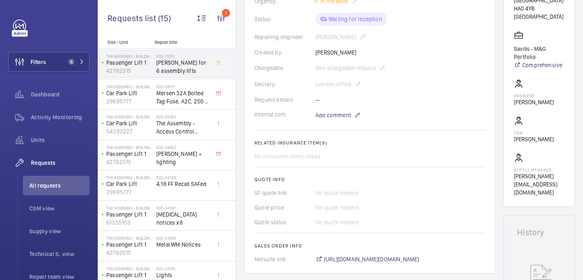
scroll to position [173, 0]
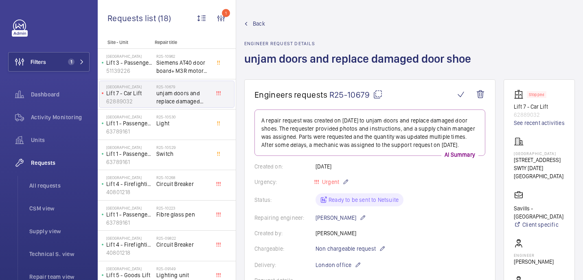
scroll to position [499, 0]
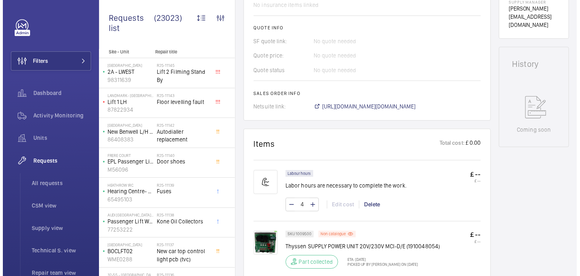
scroll to position [343, 0]
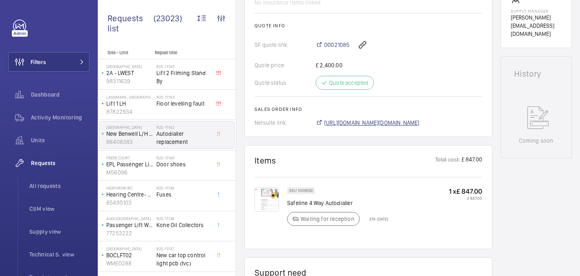
scroll to position [323, 0]
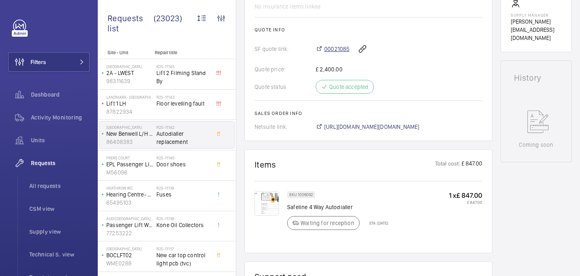
click at [331, 51] on span "00021085" at bounding box center [336, 49] width 25 height 8
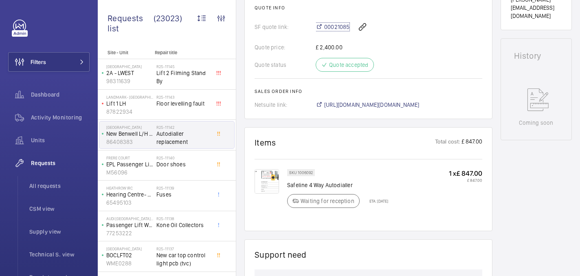
scroll to position [0, 0]
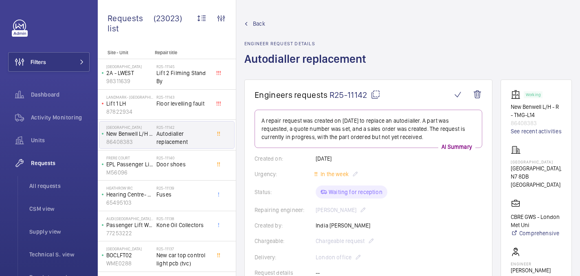
click at [312, 61] on h1 "Autodialler replacement" at bounding box center [307, 65] width 127 height 28
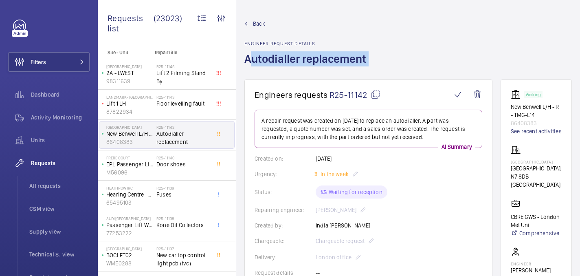
click at [312, 61] on h1 "Autodialler replacement" at bounding box center [307, 65] width 127 height 28
copy h1 "Autodialler replacement"
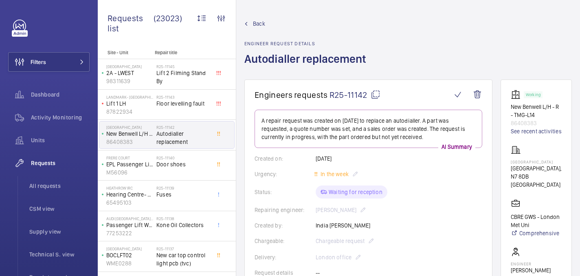
click at [529, 164] on p "[GEOGRAPHIC_DATA]" at bounding box center [536, 161] width 51 height 5
copy p "[GEOGRAPHIC_DATA]"
click at [527, 121] on p "86408383" at bounding box center [536, 123] width 51 height 8
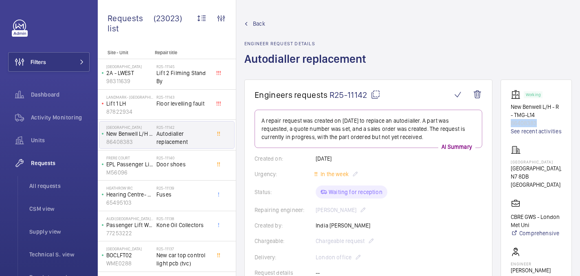
click at [527, 121] on p "86408383" at bounding box center [536, 123] width 51 height 8
copy p "86408383"
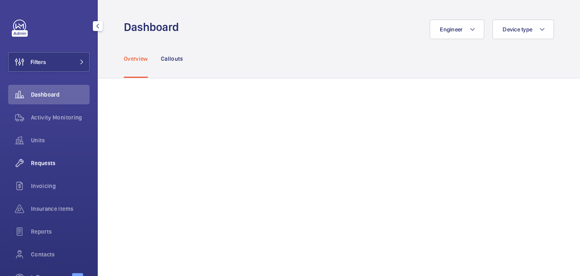
click at [48, 166] on span "Requests" at bounding box center [60, 163] width 59 height 8
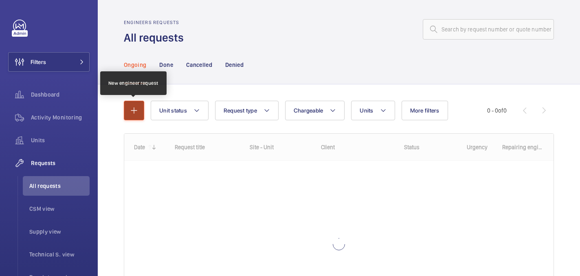
click at [139, 103] on button "button" at bounding box center [134, 111] width 20 height 20
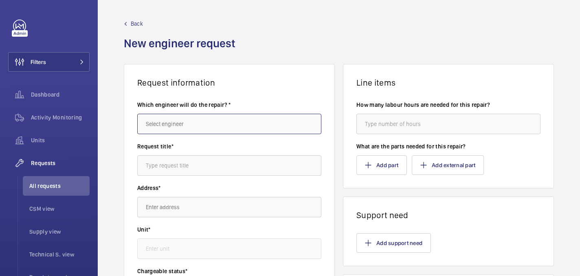
click at [204, 130] on input "text" at bounding box center [229, 124] width 184 height 20
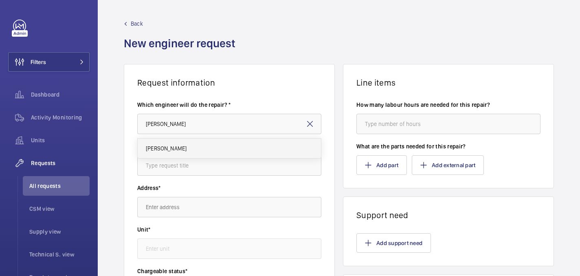
click at [217, 149] on mat-option "[PERSON_NAME]" at bounding box center [229, 149] width 183 height 20
type input "[PERSON_NAME]"
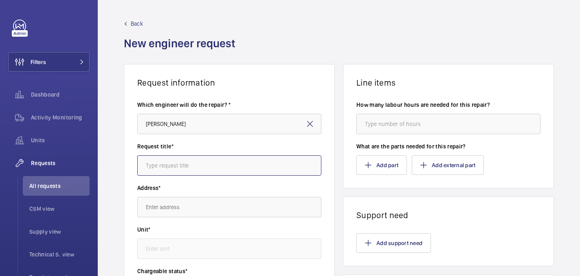
click at [205, 161] on input "text" at bounding box center [229, 165] width 184 height 20
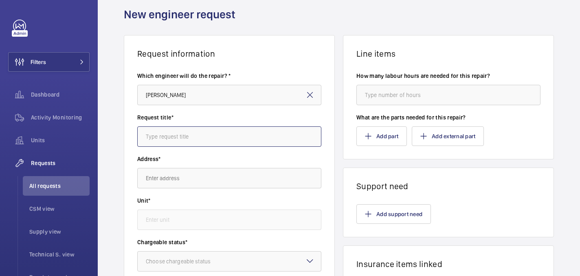
paste input "Autodialler replacement"
click at [211, 139] on input "Autodialler replacement + SIM" at bounding box center [229, 136] width 184 height 20
type input "Autodialler replacement + 1 year SIM"
click at [207, 172] on input "text" at bounding box center [229, 178] width 184 height 20
paste input "[GEOGRAPHIC_DATA]"
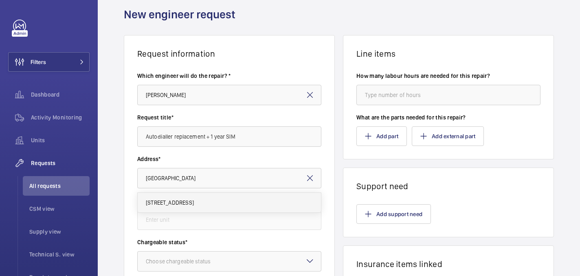
click at [194, 204] on span "[STREET_ADDRESS]" at bounding box center [170, 202] width 48 height 8
type input "[STREET_ADDRESS]"
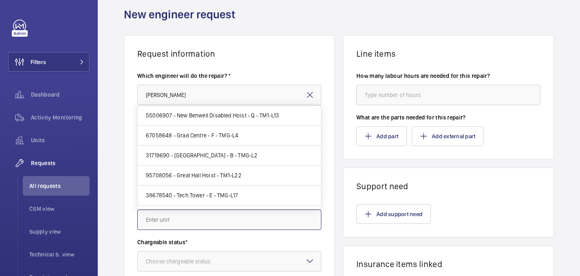
click at [172, 218] on input "text" at bounding box center [229, 219] width 184 height 20
paste input "86408383"
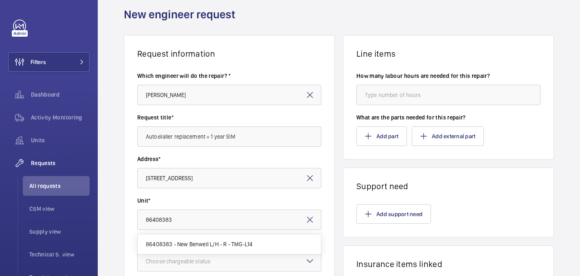
click at [178, 239] on mat-option "86408383 - New Benwell L/H - R - TMG-L14" at bounding box center [229, 244] width 183 height 20
type input "86408383 - New Benwell L/H - R - TMG-L14"
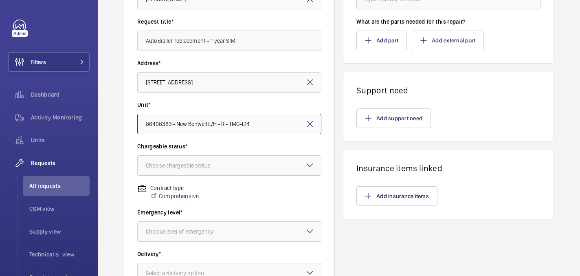
scroll to position [136, 0]
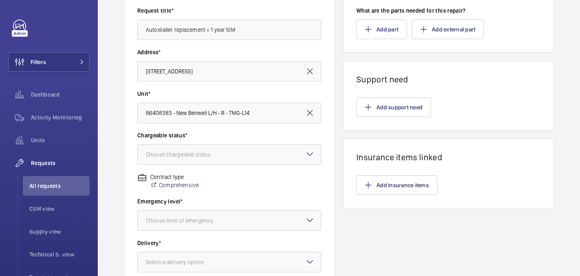
click at [180, 144] on wm-front-input-dropdown "Chargeable status* Choose chargeable status" at bounding box center [229, 147] width 184 height 33
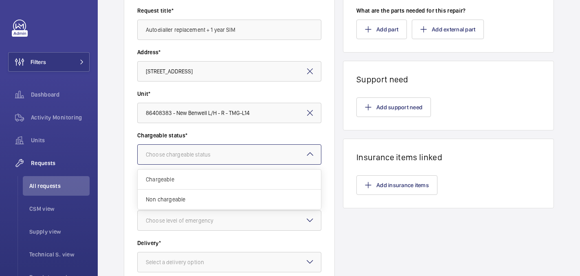
click at [180, 148] on div at bounding box center [229, 155] width 183 height 20
click at [173, 182] on span "Chargeable" at bounding box center [229, 179] width 167 height 8
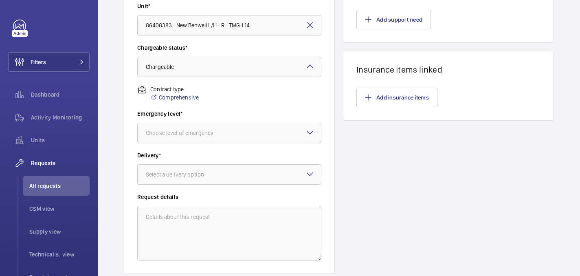
scroll to position [237, 0]
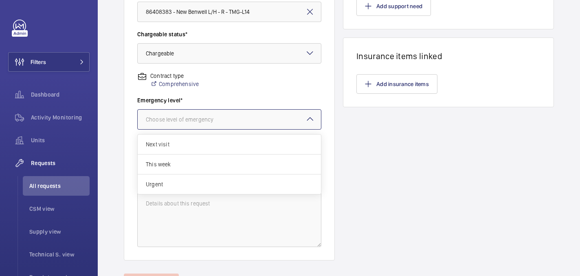
click at [174, 119] on div "Choose level of emergency" at bounding box center [190, 119] width 88 height 8
click at [167, 166] on span "This week" at bounding box center [229, 164] width 167 height 8
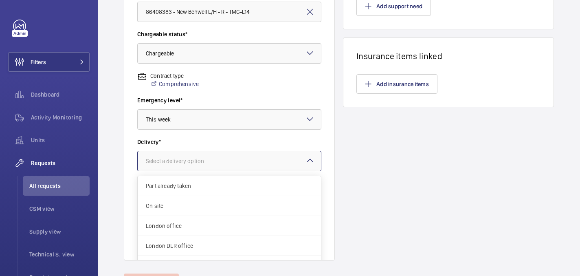
click at [173, 162] on div "Select a delivery option" at bounding box center [185, 161] width 79 height 8
click at [172, 225] on span "London office" at bounding box center [229, 226] width 167 height 8
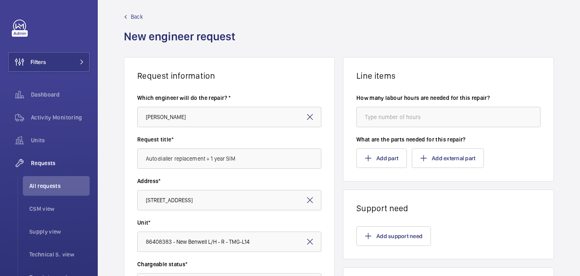
scroll to position [0, 0]
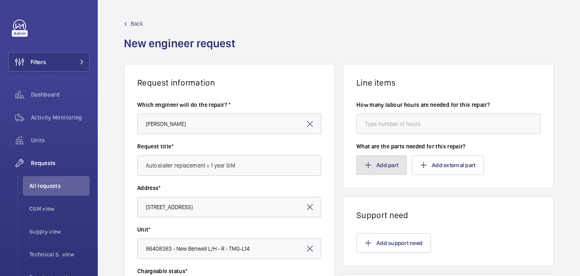
click at [376, 168] on button "Add part" at bounding box center [381, 165] width 51 height 20
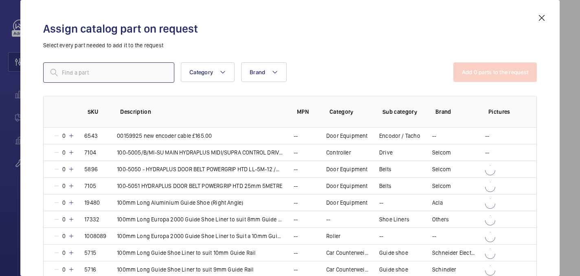
click at [134, 69] on input "text" at bounding box center [108, 72] width 131 height 20
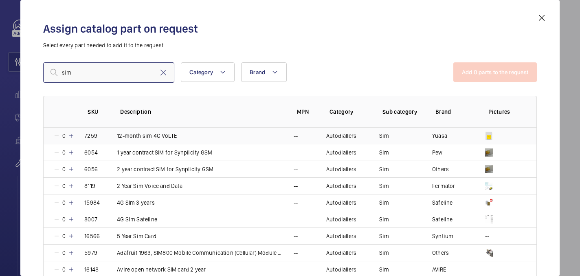
type input "sim"
click at [71, 136] on mat-icon at bounding box center [71, 135] width 7 height 7
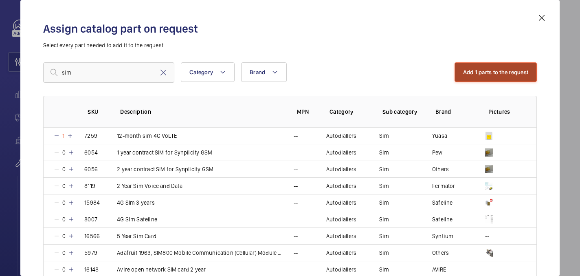
click at [465, 73] on button "Add 1 parts to the request" at bounding box center [496, 72] width 83 height 20
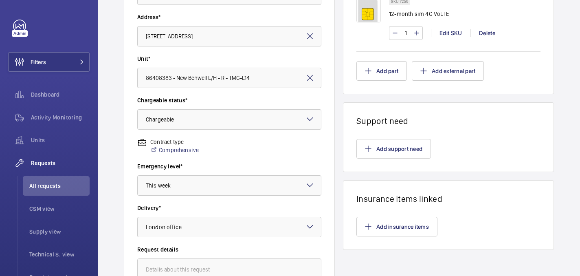
scroll to position [280, 0]
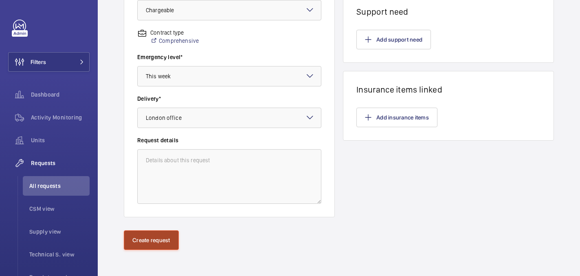
click at [139, 242] on button "Create request" at bounding box center [151, 240] width 55 height 20
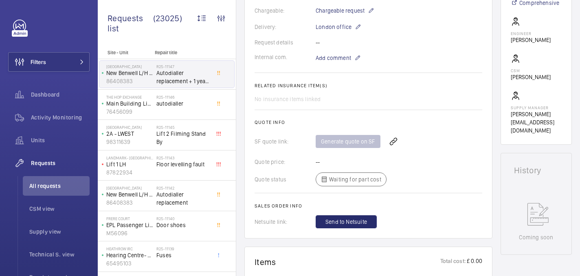
scroll to position [224, 0]
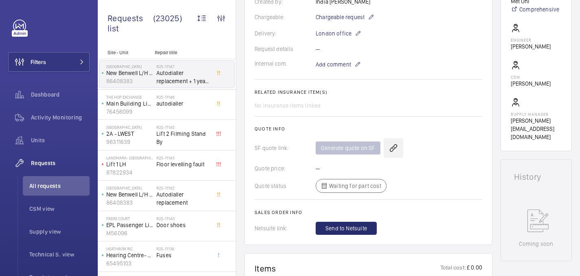
click at [396, 147] on wm-front-icon-button at bounding box center [394, 148] width 20 height 20
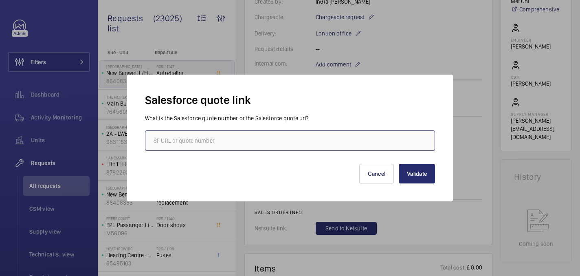
click at [233, 141] on input "text" at bounding box center [290, 140] width 290 height 20
paste input "00021085"
type input "00021085"
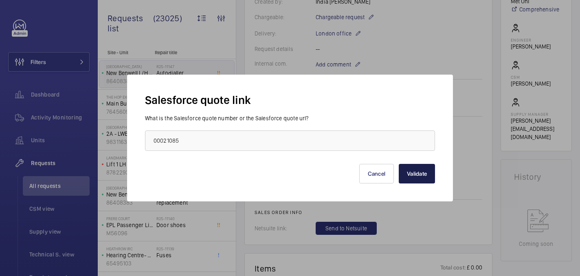
click at [425, 174] on button "Validate" at bounding box center [417, 174] width 36 height 20
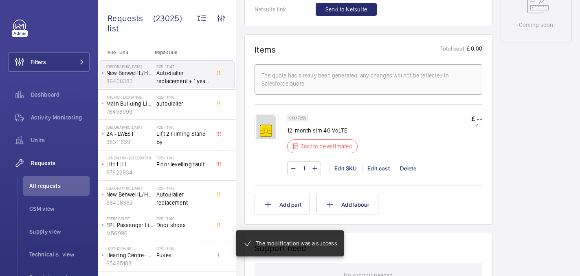
scroll to position [451, 0]
click at [384, 172] on div "Edit cost" at bounding box center [378, 168] width 33 height 8
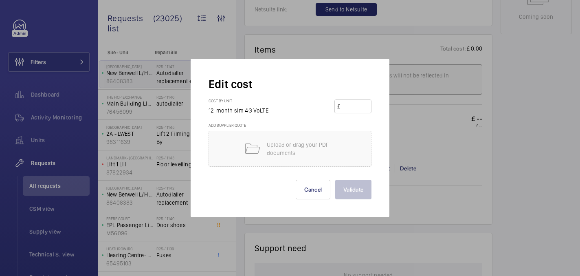
click at [358, 105] on input "number" at bounding box center [354, 106] width 29 height 13
type input "70"
click at [335, 180] on button "Validate" at bounding box center [353, 190] width 36 height 20
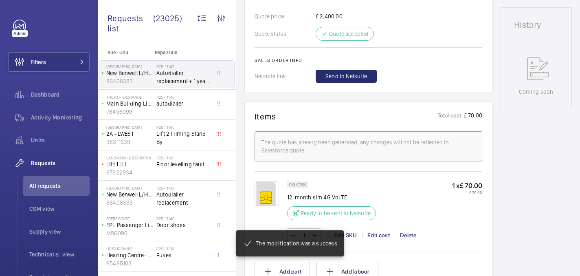
scroll to position [376, 0]
click at [343, 77] on span "Send to Netsuite" at bounding box center [346, 75] width 42 height 8
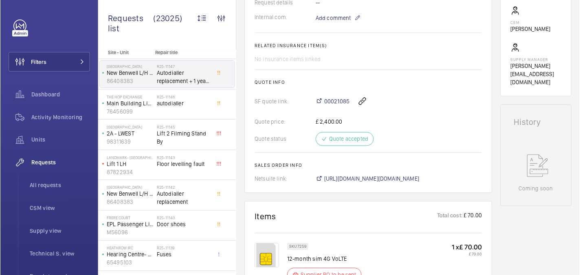
scroll to position [266, 0]
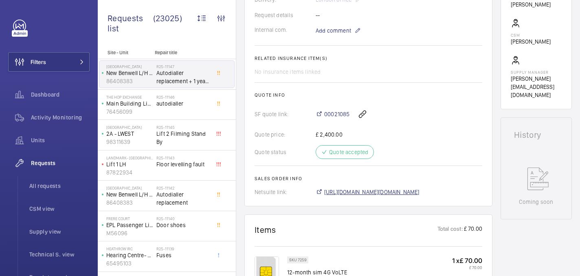
click at [372, 195] on span "[URL][DOMAIN_NAME][DOMAIN_NAME]" at bounding box center [371, 192] width 95 height 8
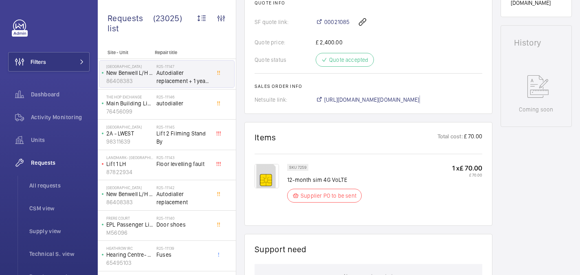
scroll to position [383, 0]
